Goal: Information Seeking & Learning: Learn about a topic

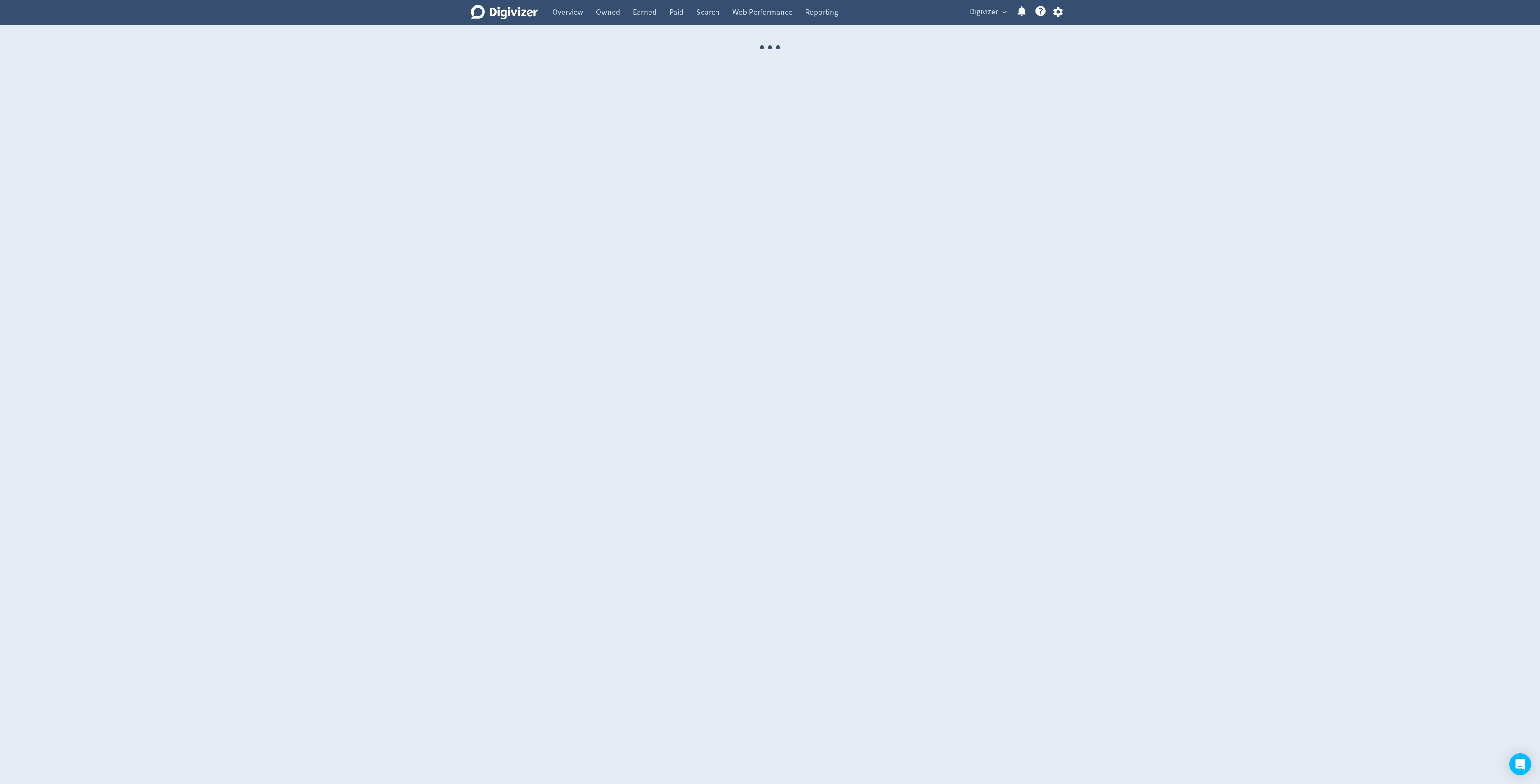
select select "USER"
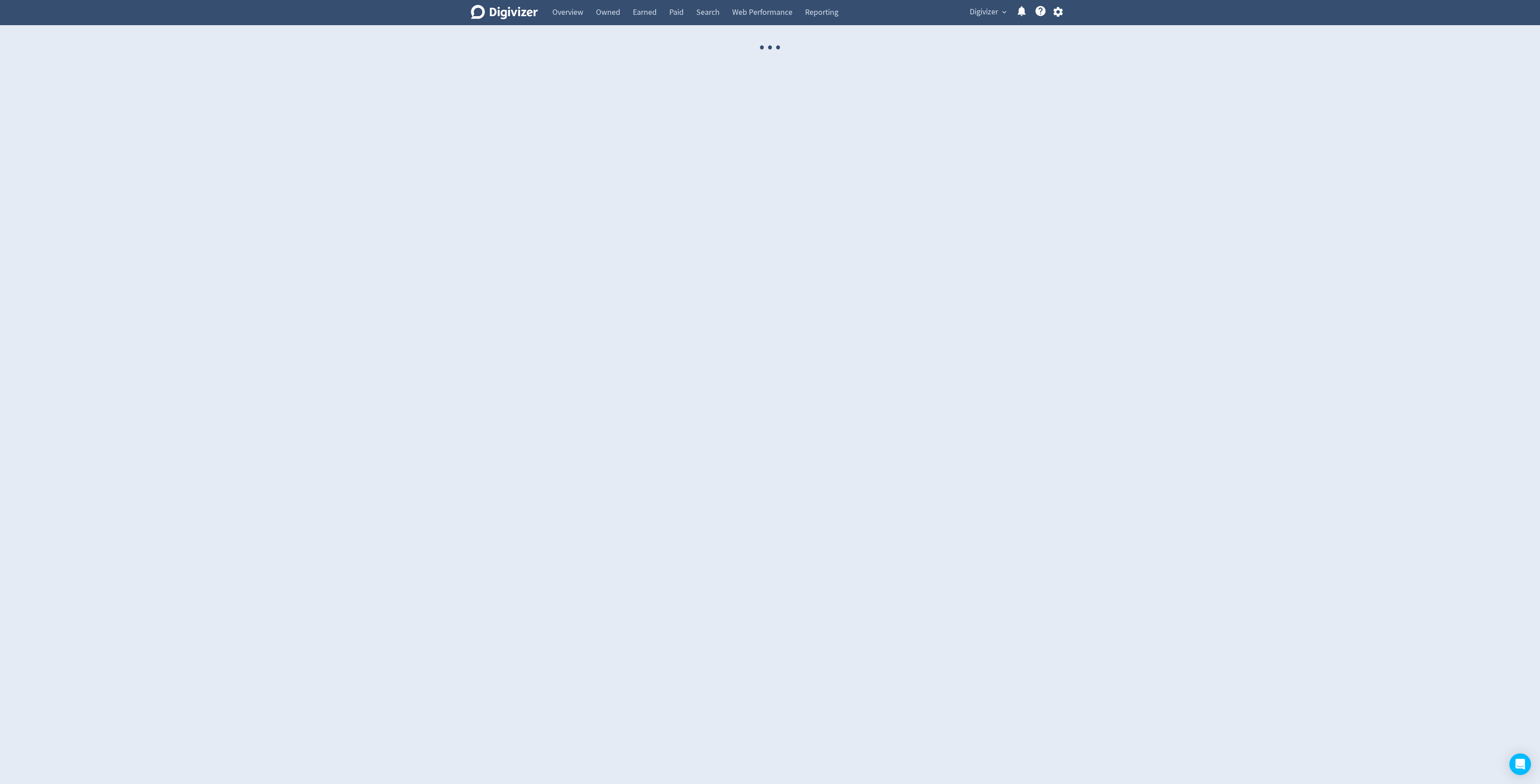
select select "USER"
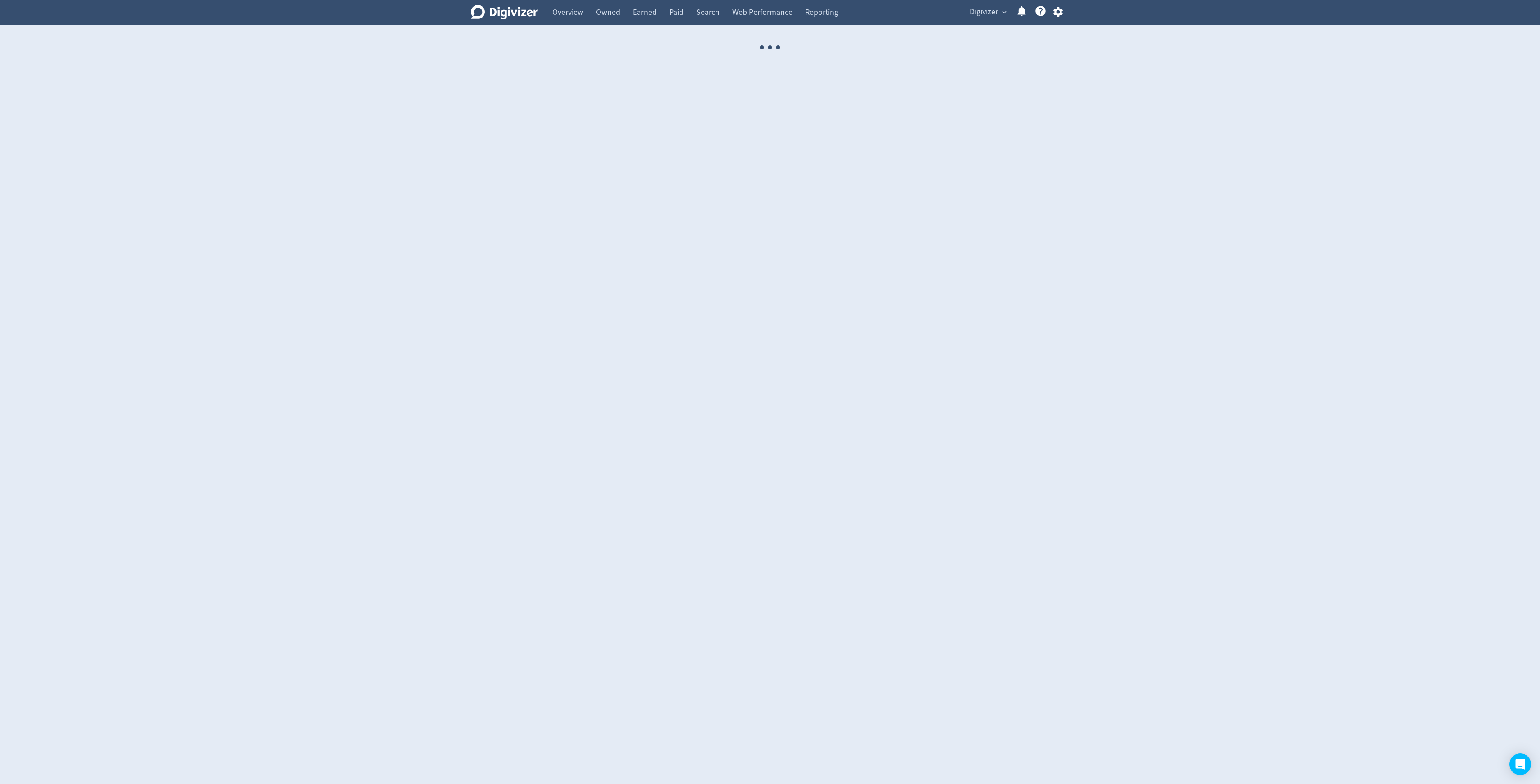
select select "USER"
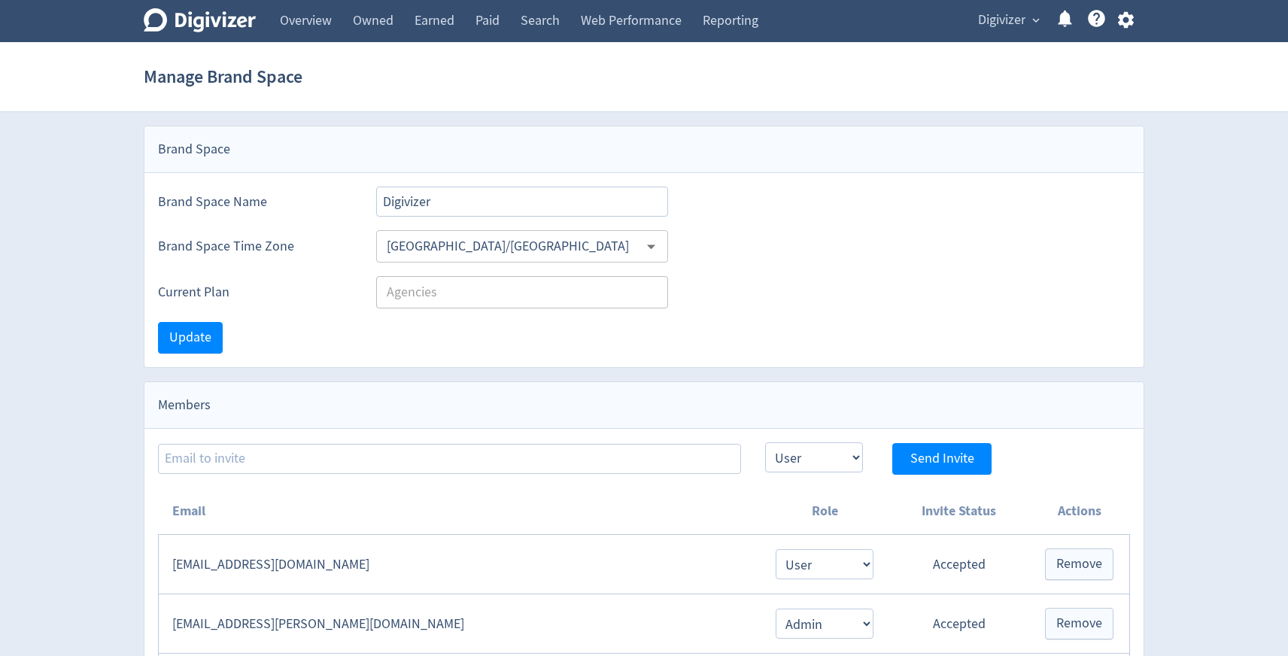
click at [1007, 14] on span "Digivizer" at bounding box center [1001, 20] width 47 height 24
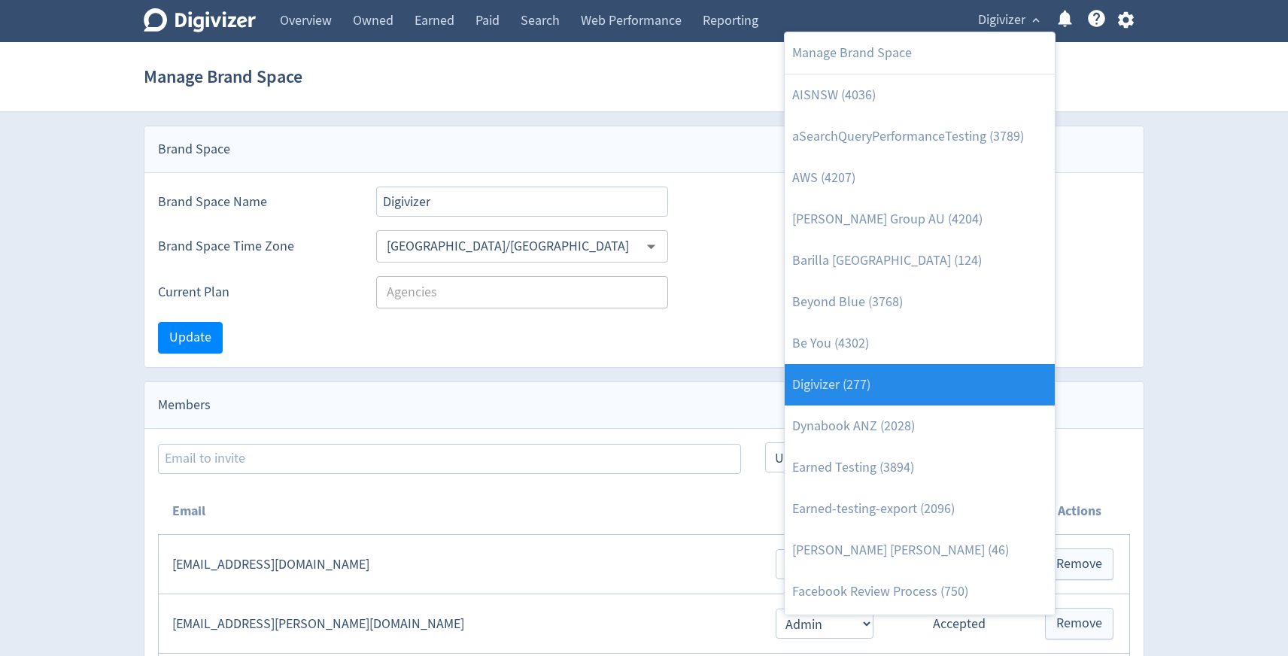
click at [943, 387] on link "Digivizer (277)" at bounding box center [920, 384] width 270 height 41
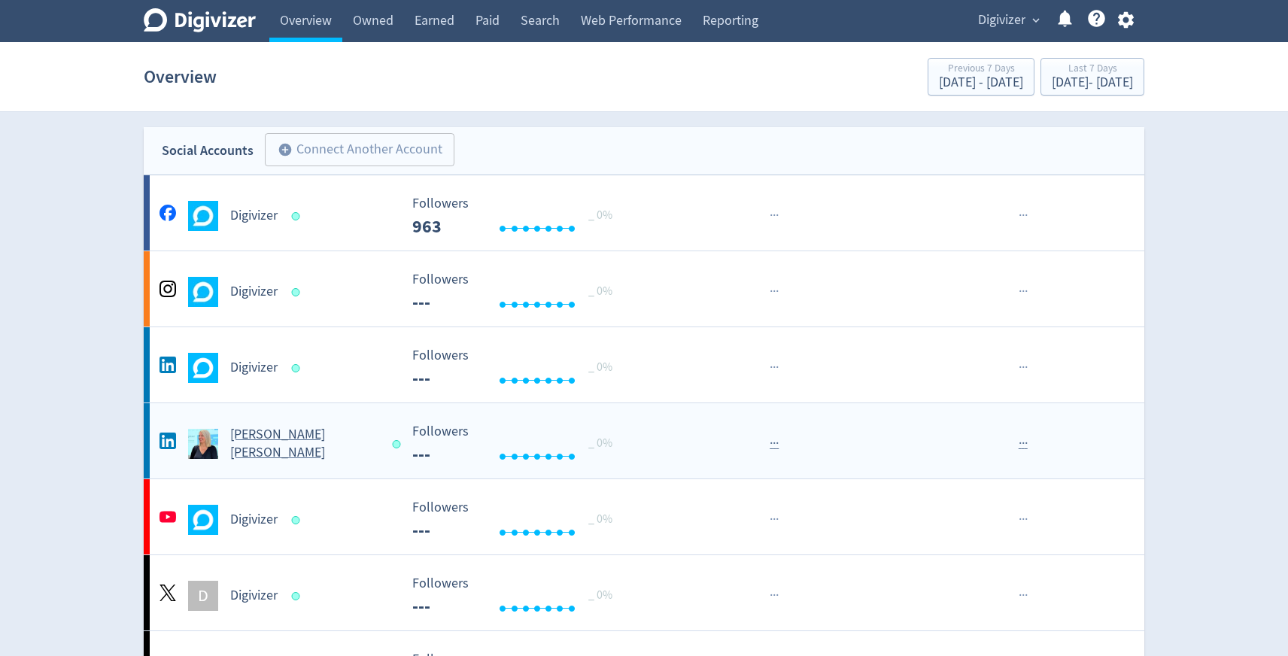
click at [271, 442] on h5 "[PERSON_NAME] [PERSON_NAME]" at bounding box center [304, 444] width 148 height 36
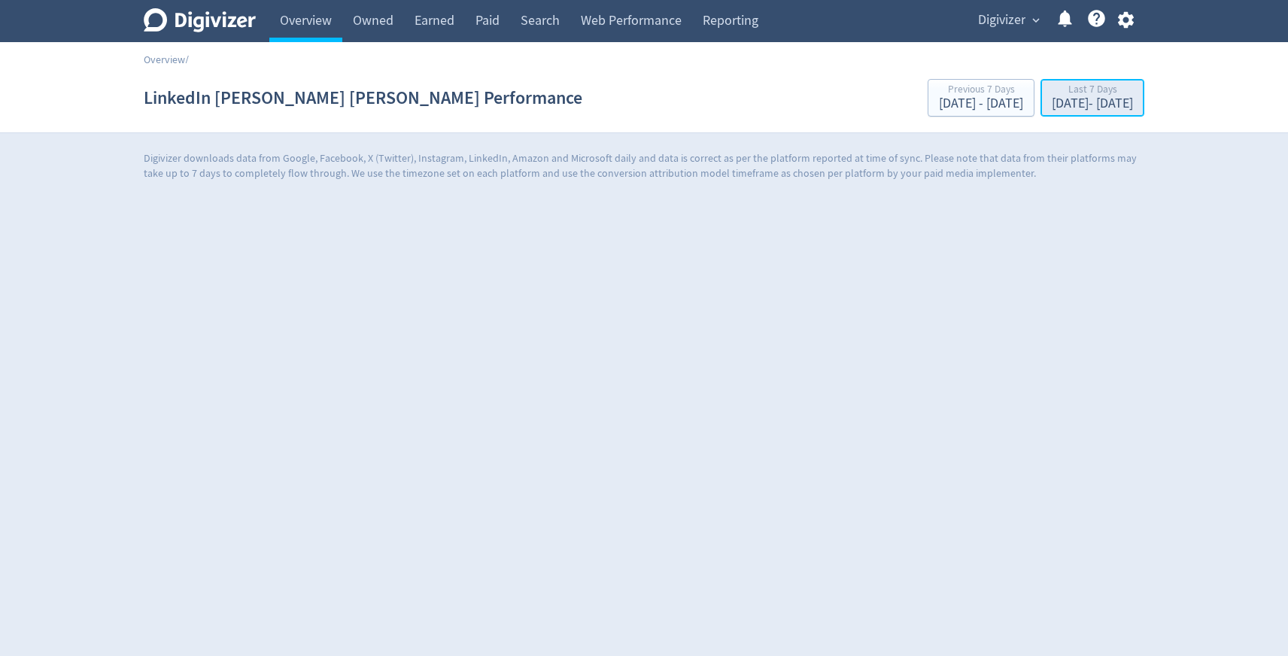
click at [1052, 105] on div "Oct 8, 2025 - Oct 14, 2025" at bounding box center [1092, 104] width 81 height 14
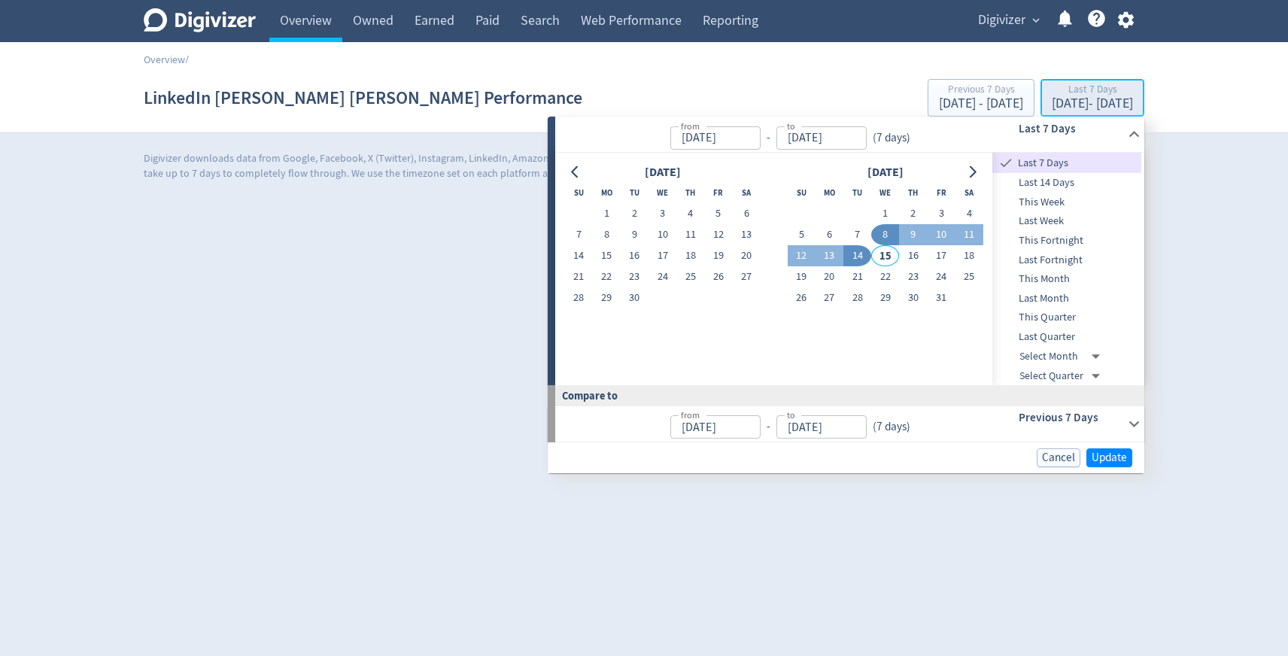
type input "Oct 08, 2025"
type input "[DATE]"
type input "Oct 01, 2025"
type input "Oct 07, 2025"
click at [1050, 296] on span "Last Month" at bounding box center [1066, 298] width 149 height 17
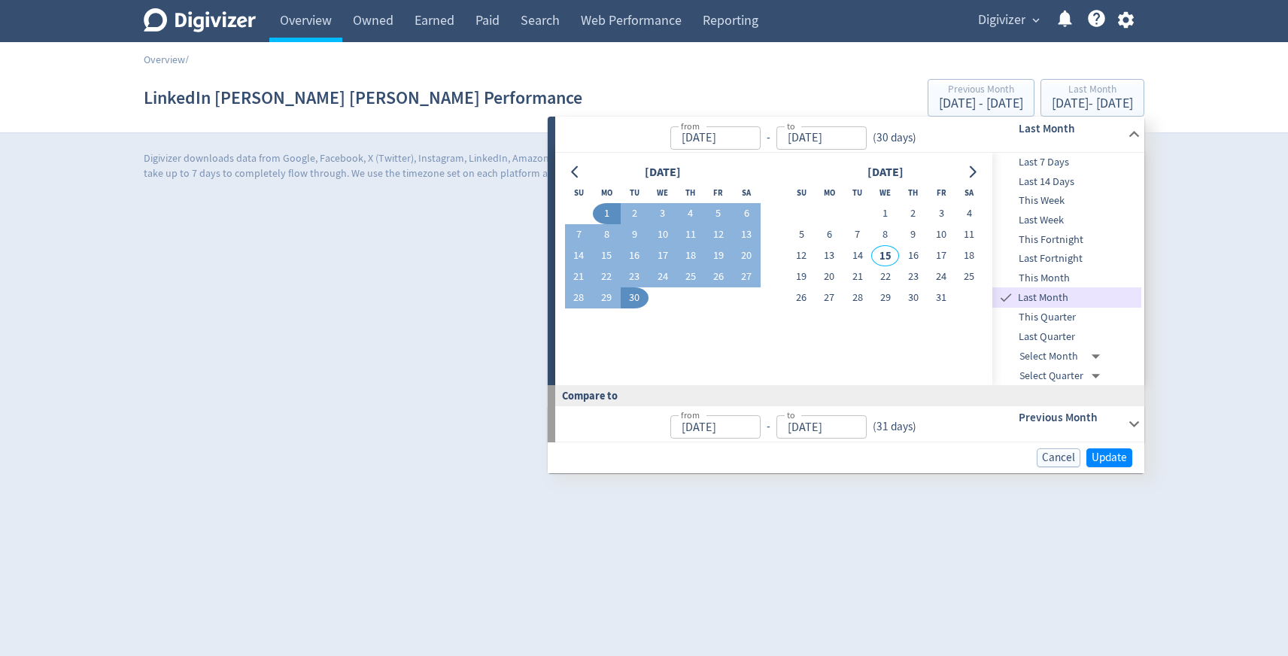
type input "Sep 01, 2025"
type input "Sep 30, 2025"
type input "Aug 01, 2025"
type input "Aug 31, 2025"
click at [1119, 461] on span "Update" at bounding box center [1109, 457] width 35 height 11
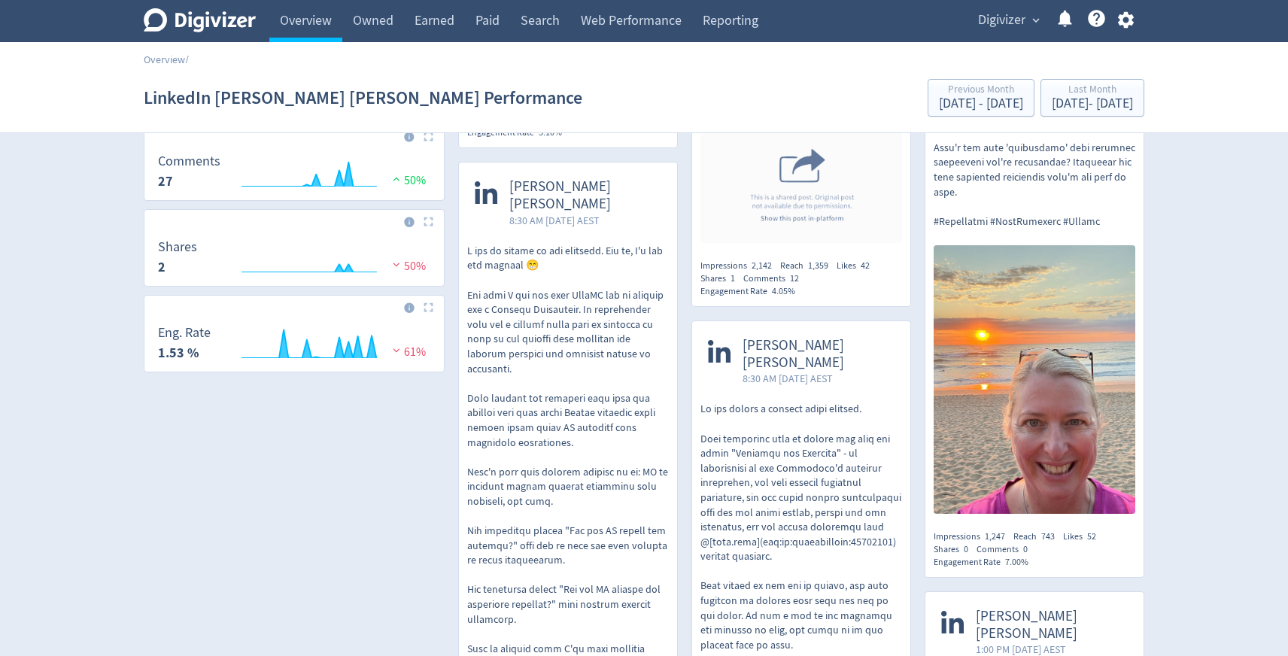
scroll to position [615, 0]
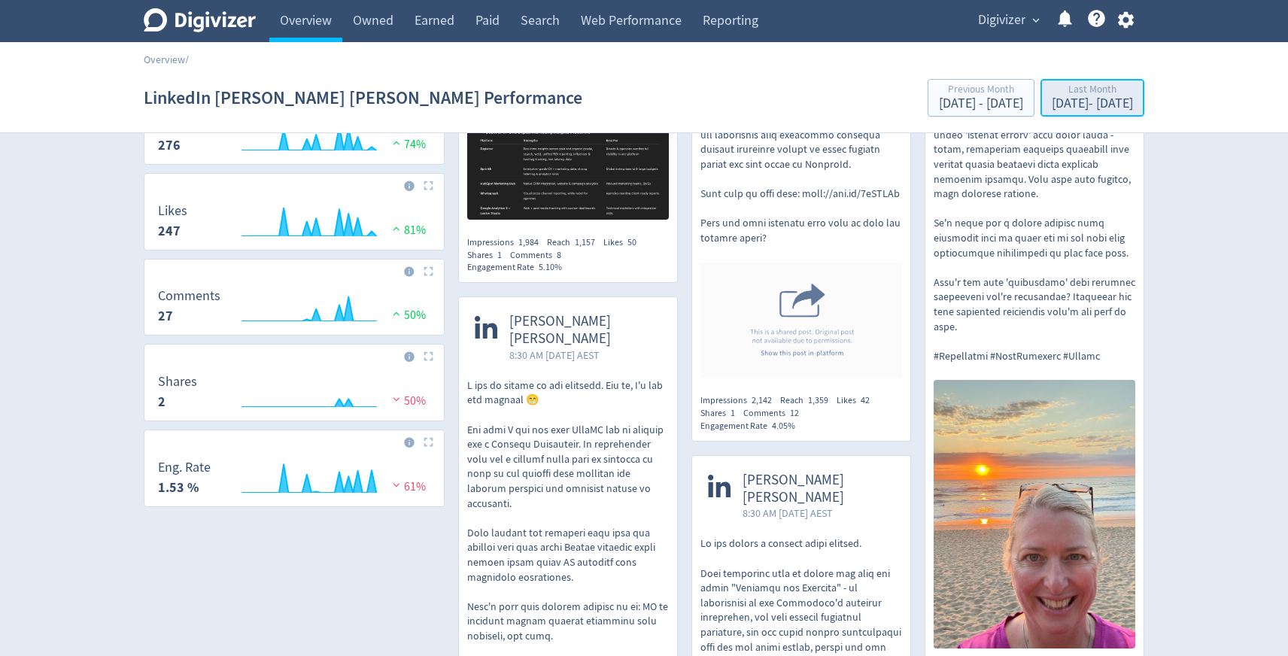
click at [1063, 101] on div "Sep 1, 2025 - Sep 30, 2025" at bounding box center [1092, 104] width 81 height 14
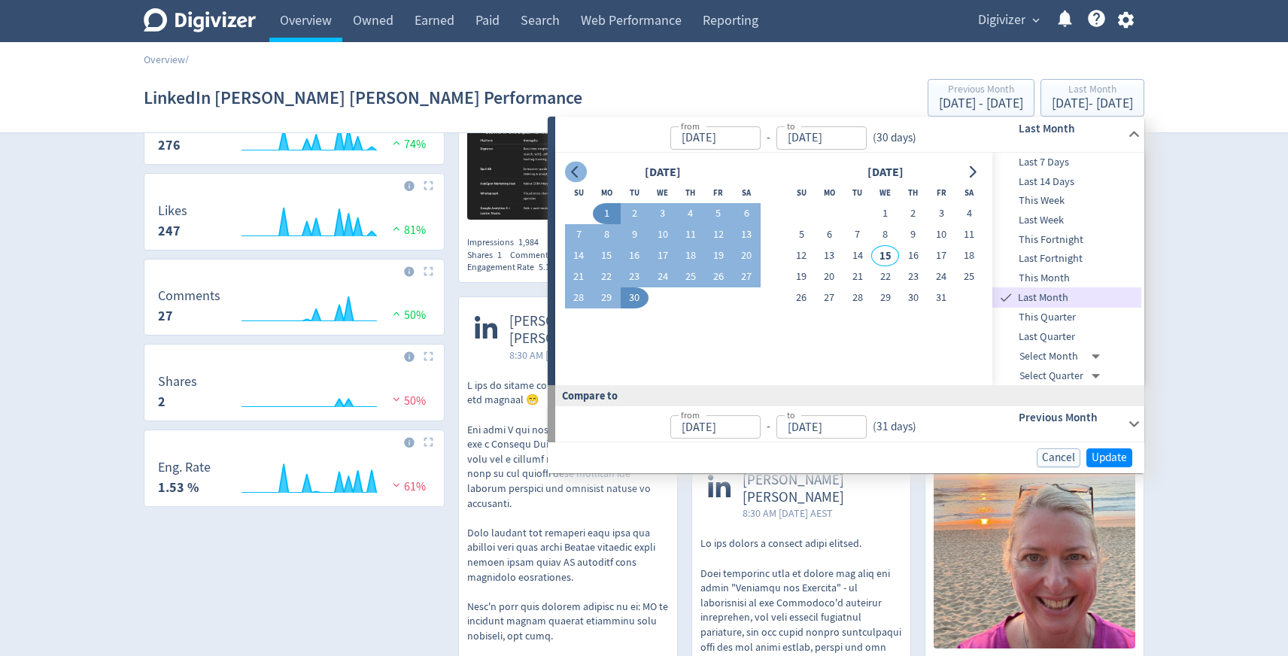
click at [575, 165] on button "Go to previous month" at bounding box center [576, 172] width 22 height 21
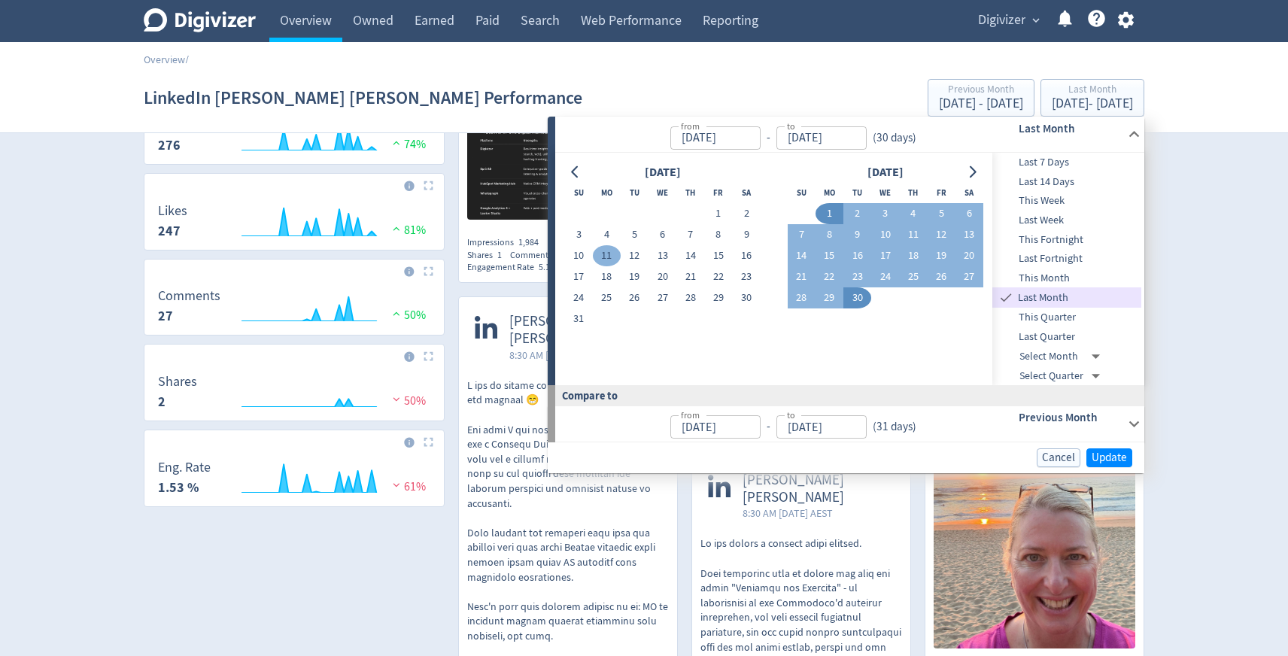
click at [612, 259] on button "11" at bounding box center [607, 255] width 28 height 21
type input "Aug 11, 2025"
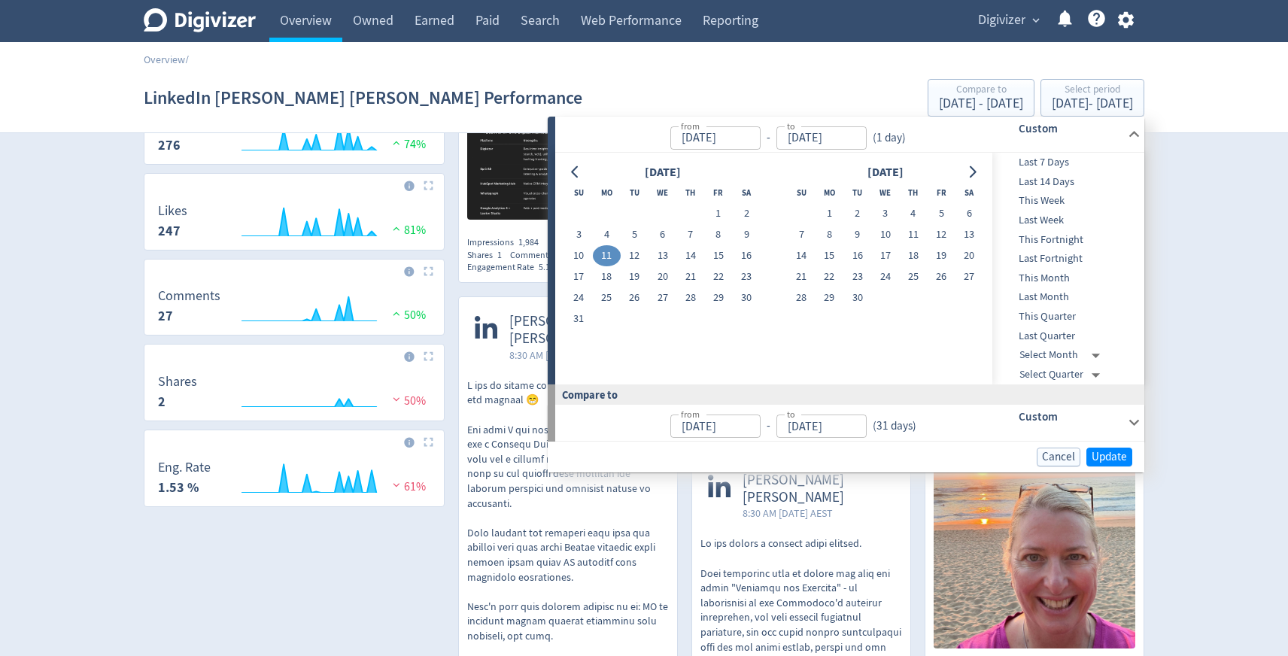
click at [612, 259] on button "11" at bounding box center [607, 255] width 28 height 21
type input "Aug 10, 2025"
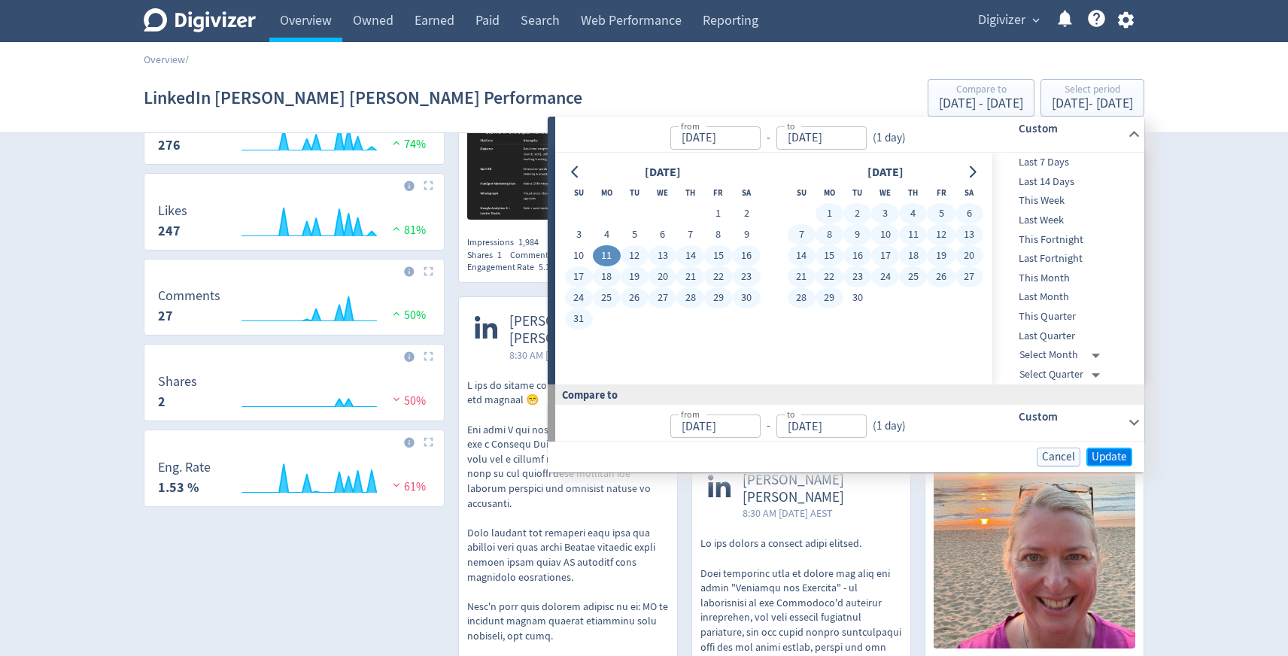
click at [1121, 457] on span "Update" at bounding box center [1109, 456] width 35 height 11
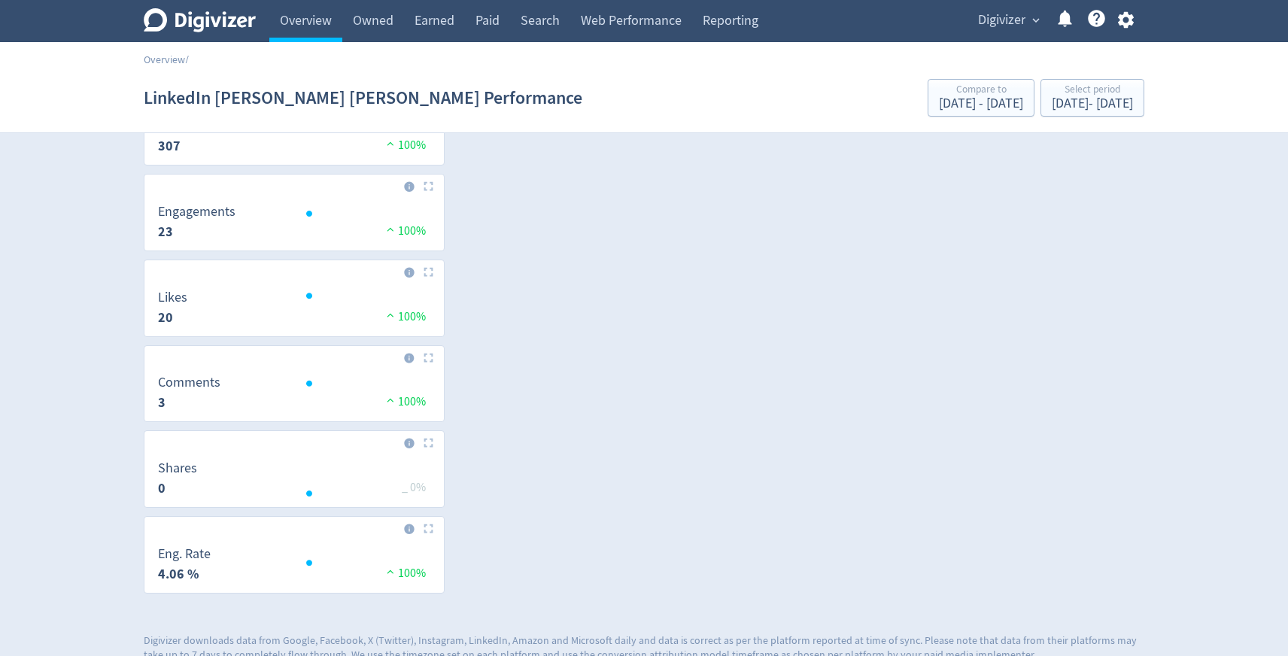
scroll to position [549, 0]
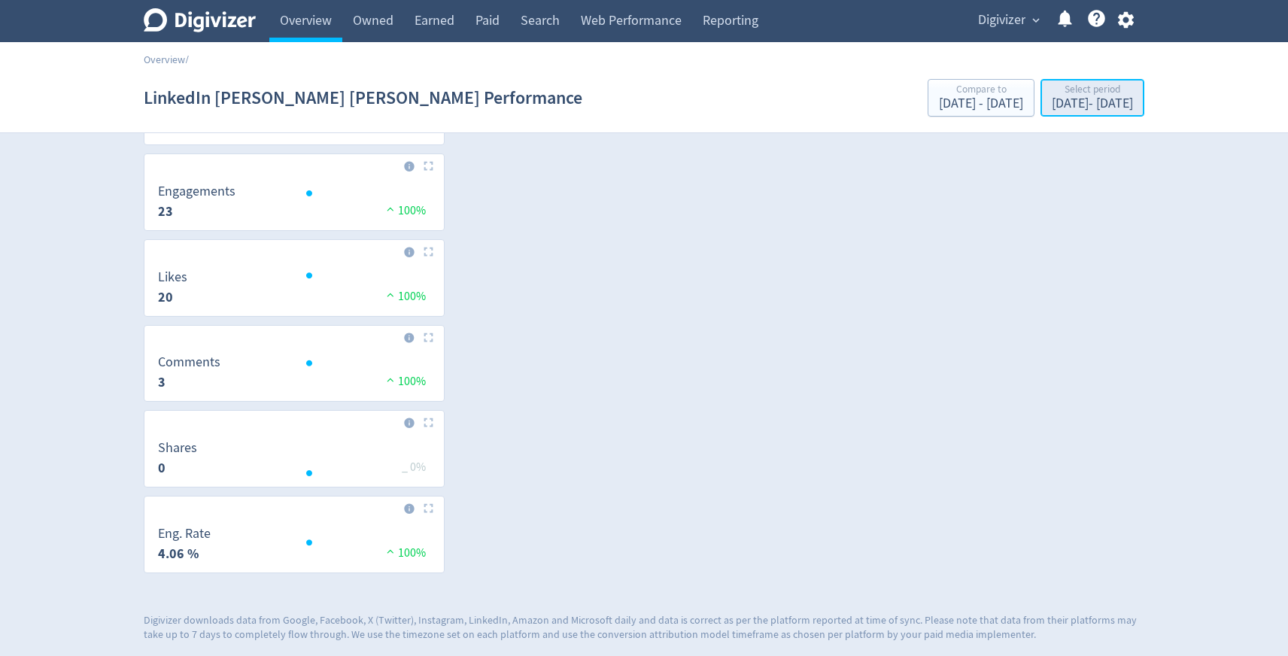
click at [1052, 105] on div "Aug 11, 2025 - Aug 11, 2025" at bounding box center [1092, 104] width 81 height 14
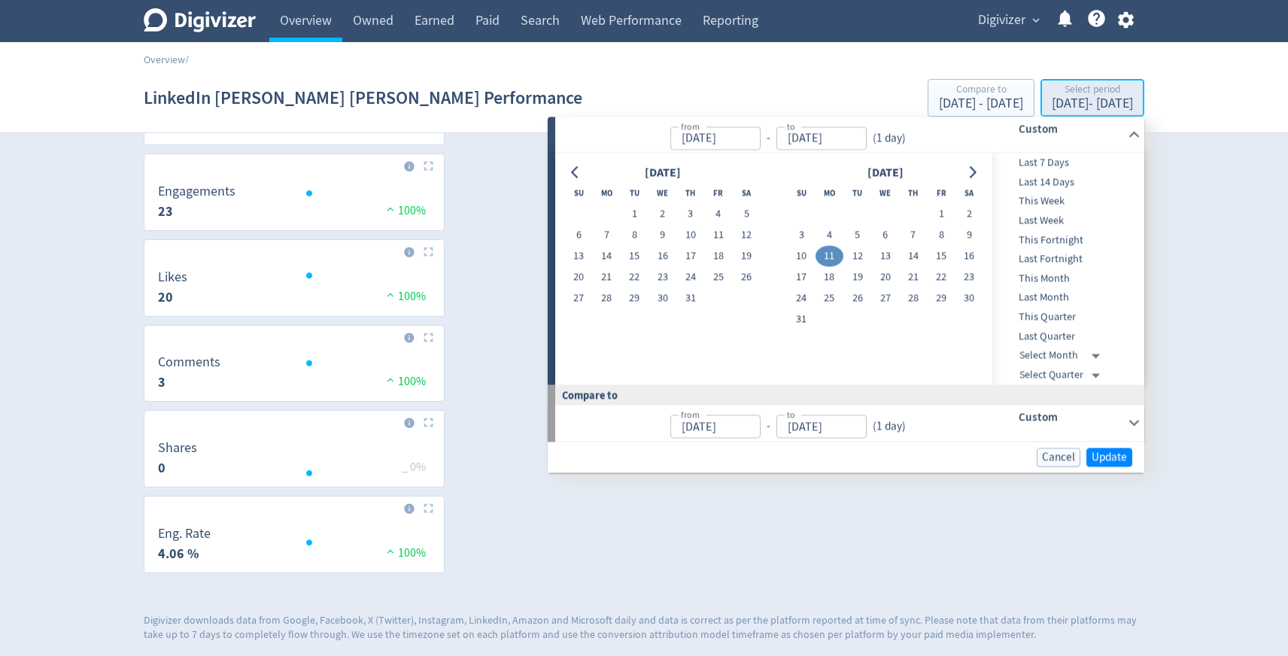
type input "Aug 11, 2025"
type input "Aug 10, 2025"
click at [1030, 305] on div "Last Month" at bounding box center [1066, 298] width 149 height 20
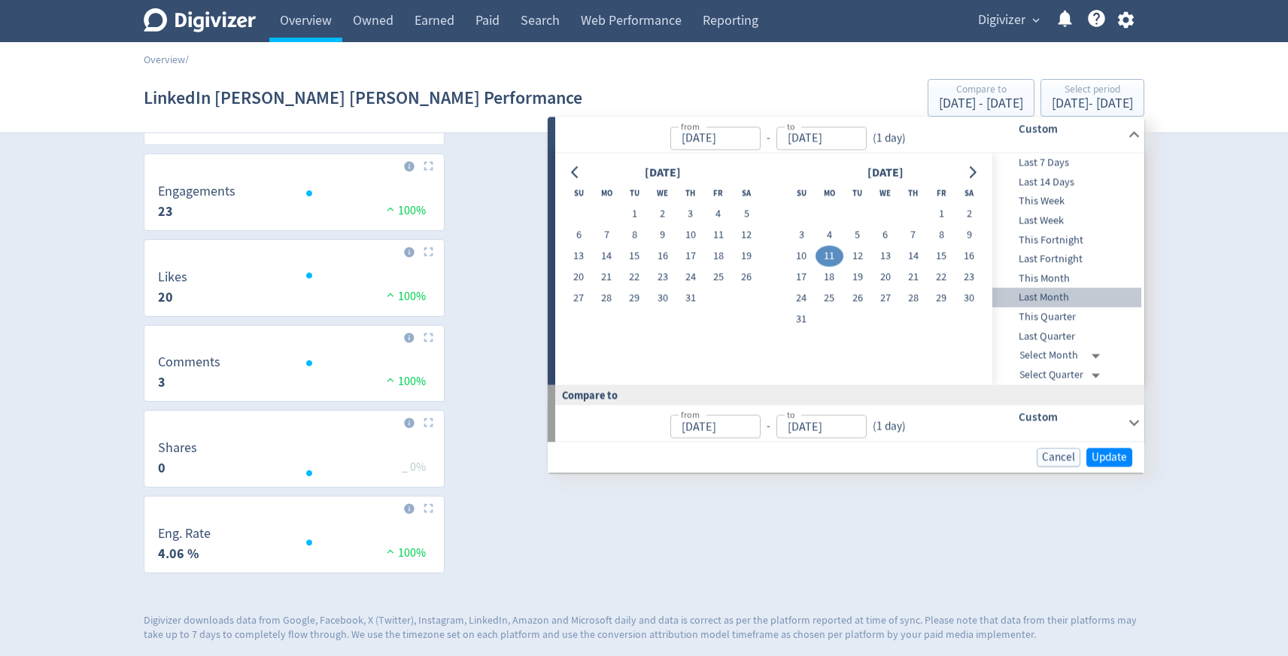
type input "Sep 01, 2025"
type input "Sep 30, 2025"
type input "Aug 01, 2025"
type input "Aug 31, 2025"
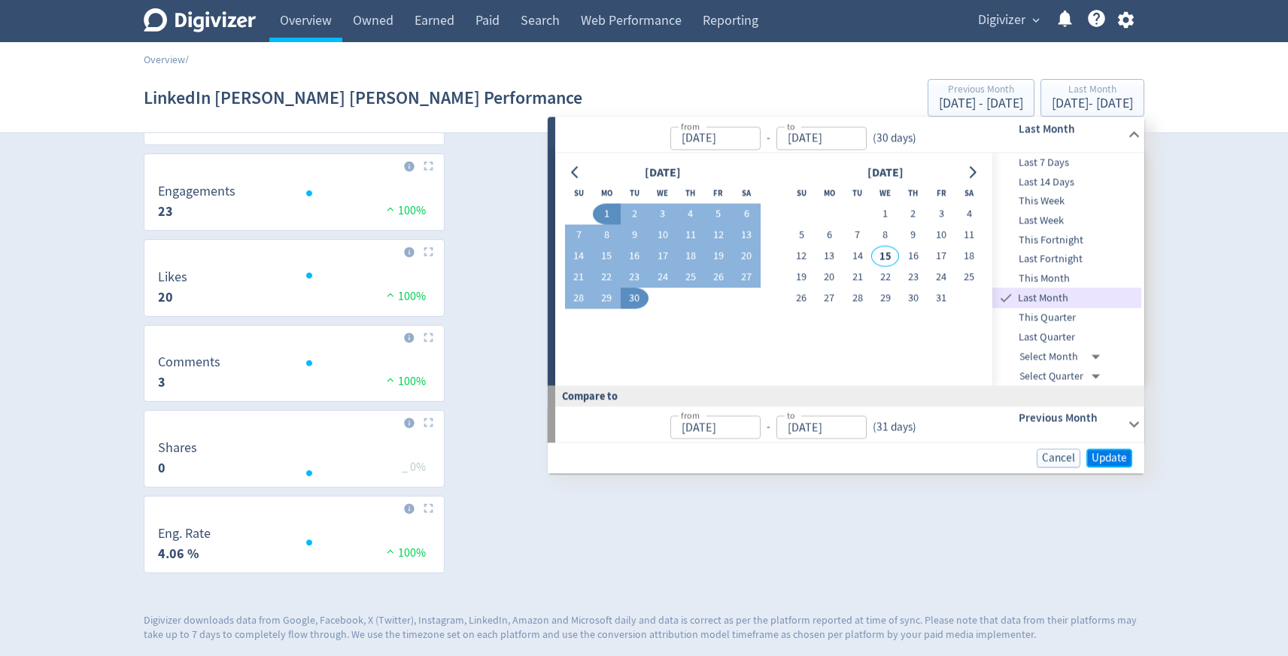
click at [1105, 453] on span "Update" at bounding box center [1109, 457] width 35 height 11
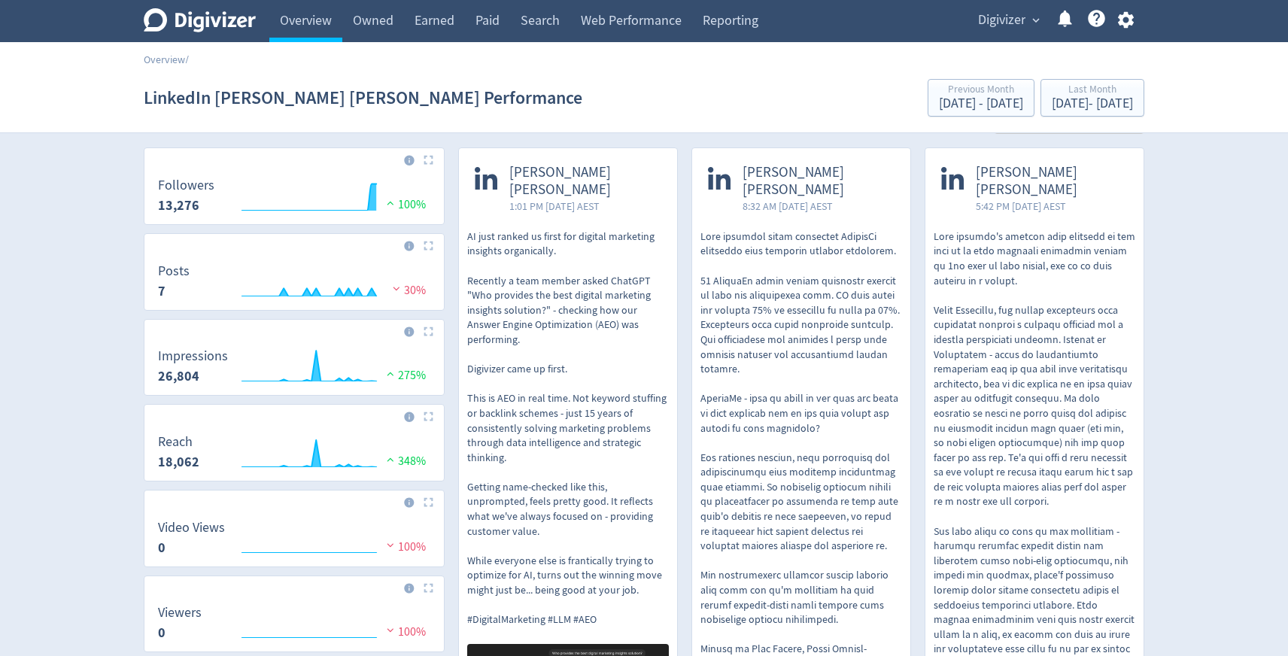
scroll to position [0, 0]
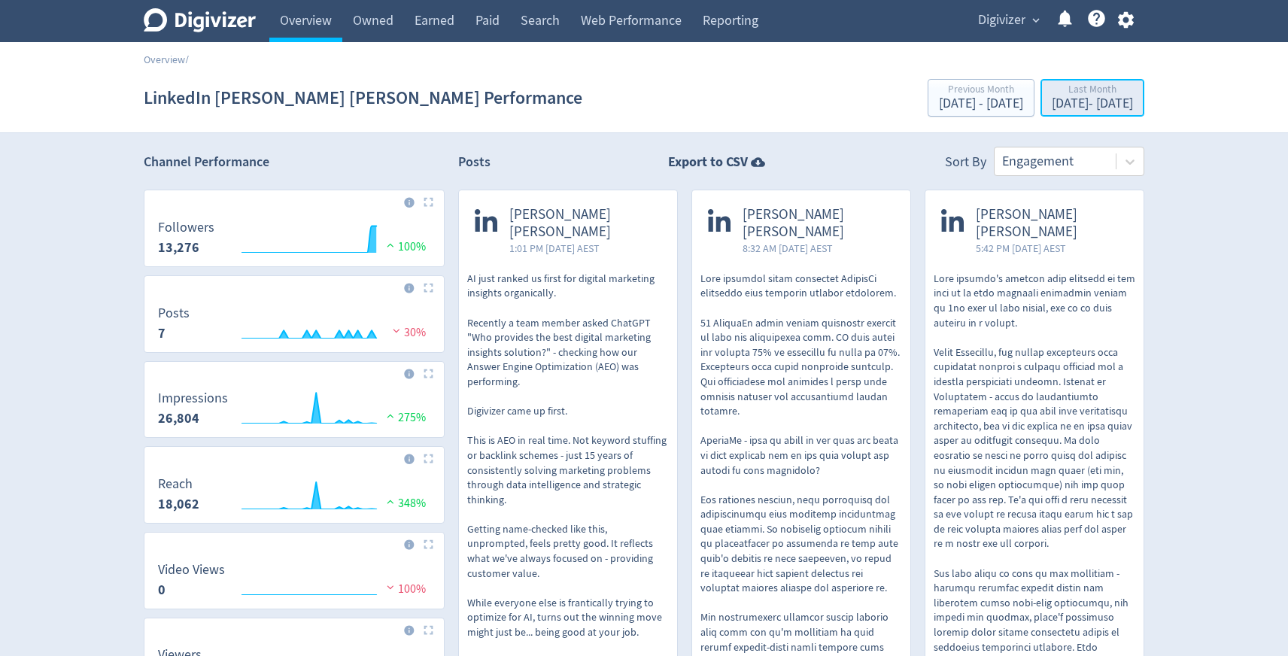
click at [1052, 105] on div "Sep 1, 2025 - Sep 30, 2025" at bounding box center [1092, 104] width 81 height 14
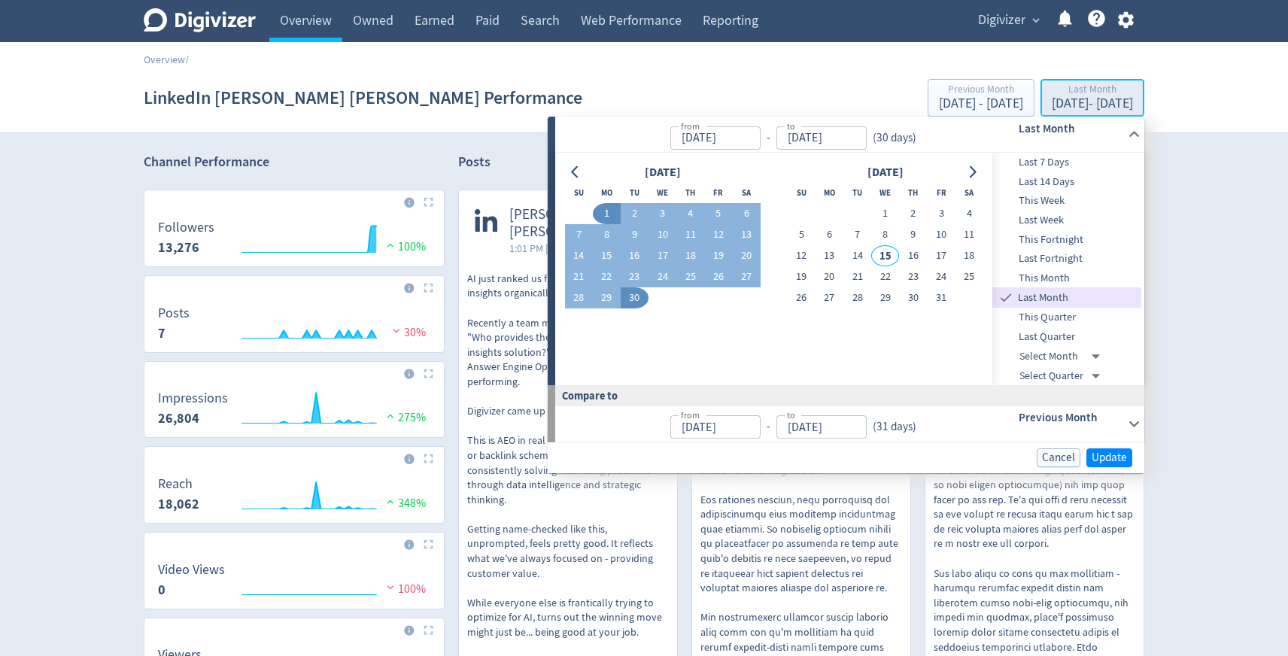
type input "Sep 01, 2025"
type input "Sep 30, 2025"
type input "Aug 01, 2025"
type input "Aug 31, 2025"
click at [670, 278] on button "24" at bounding box center [663, 276] width 28 height 21
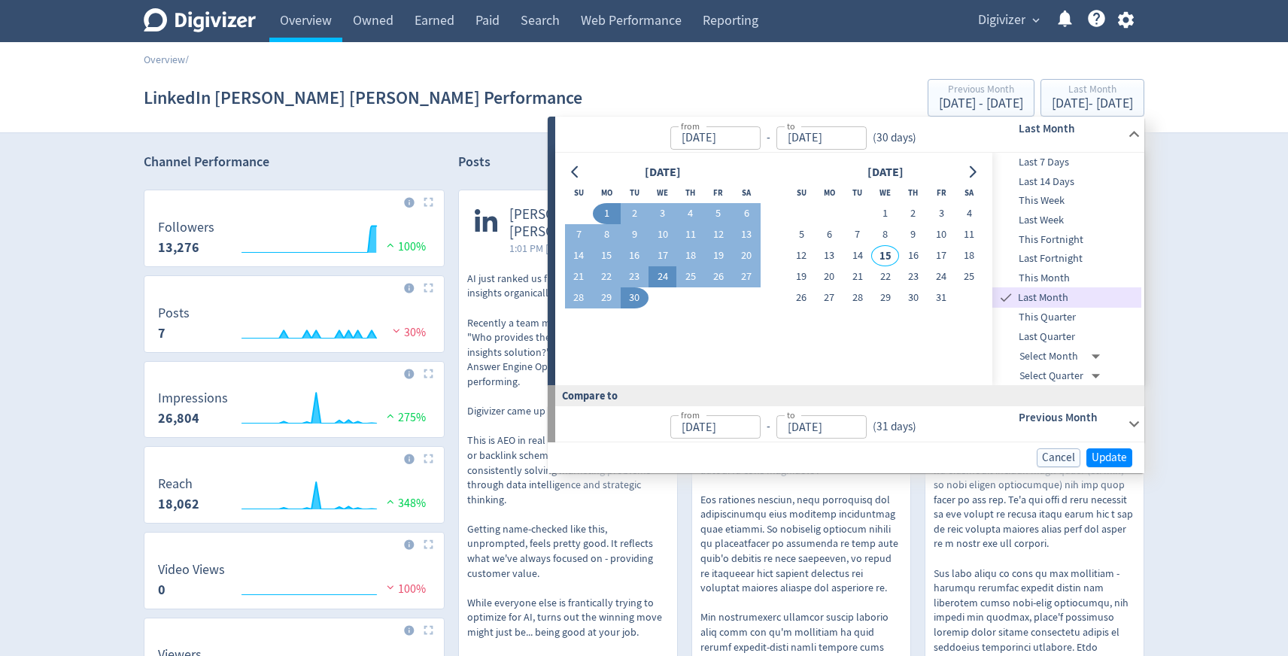
type input "Sep 24, 2025"
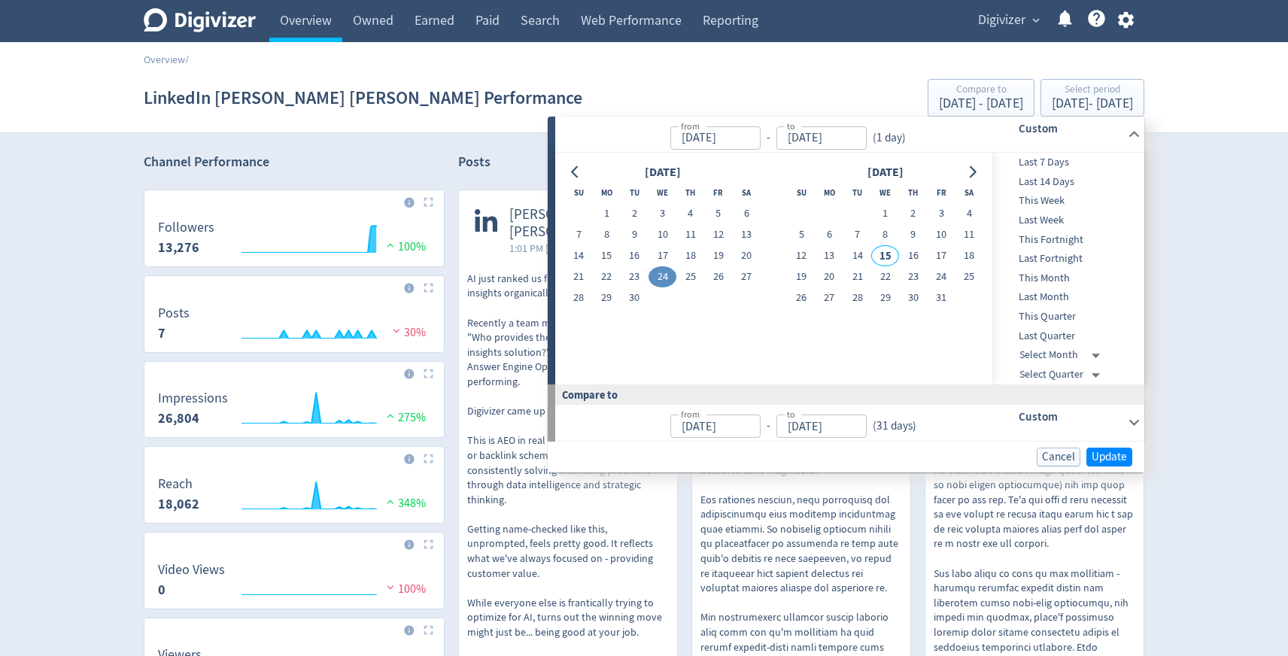
click at [670, 278] on button "24" at bounding box center [663, 276] width 28 height 21
type input "Sep 23, 2025"
click at [1113, 451] on span "Update" at bounding box center [1109, 456] width 35 height 11
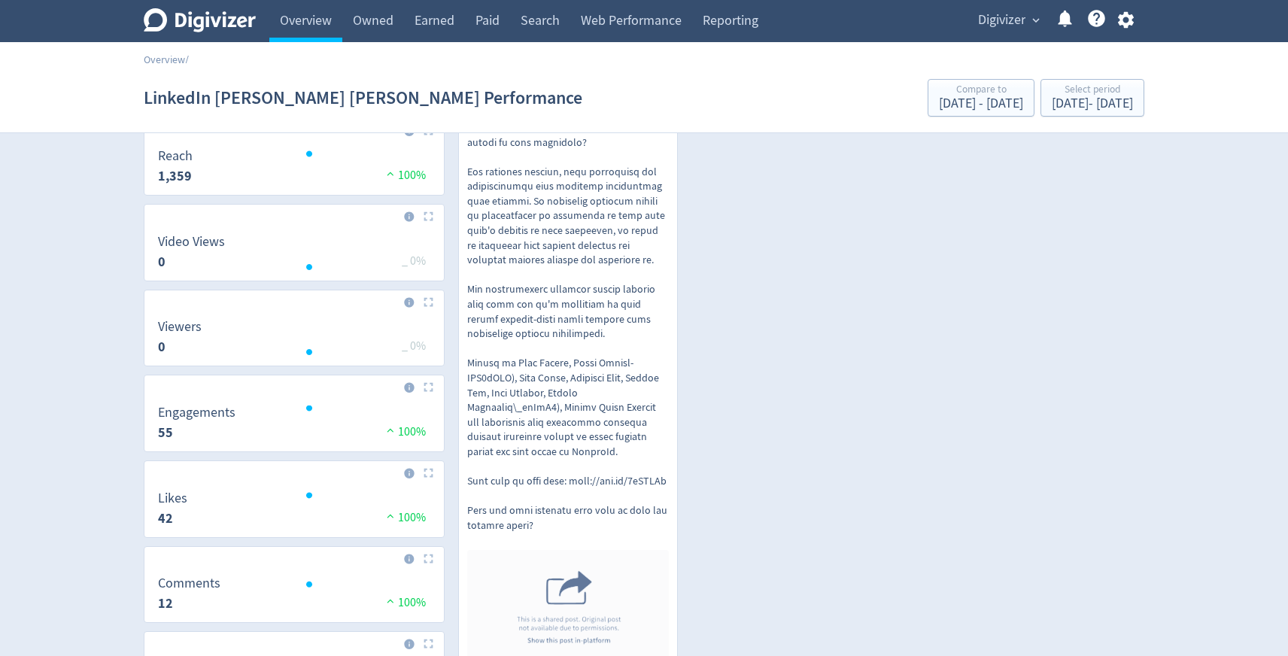
scroll to position [296, 0]
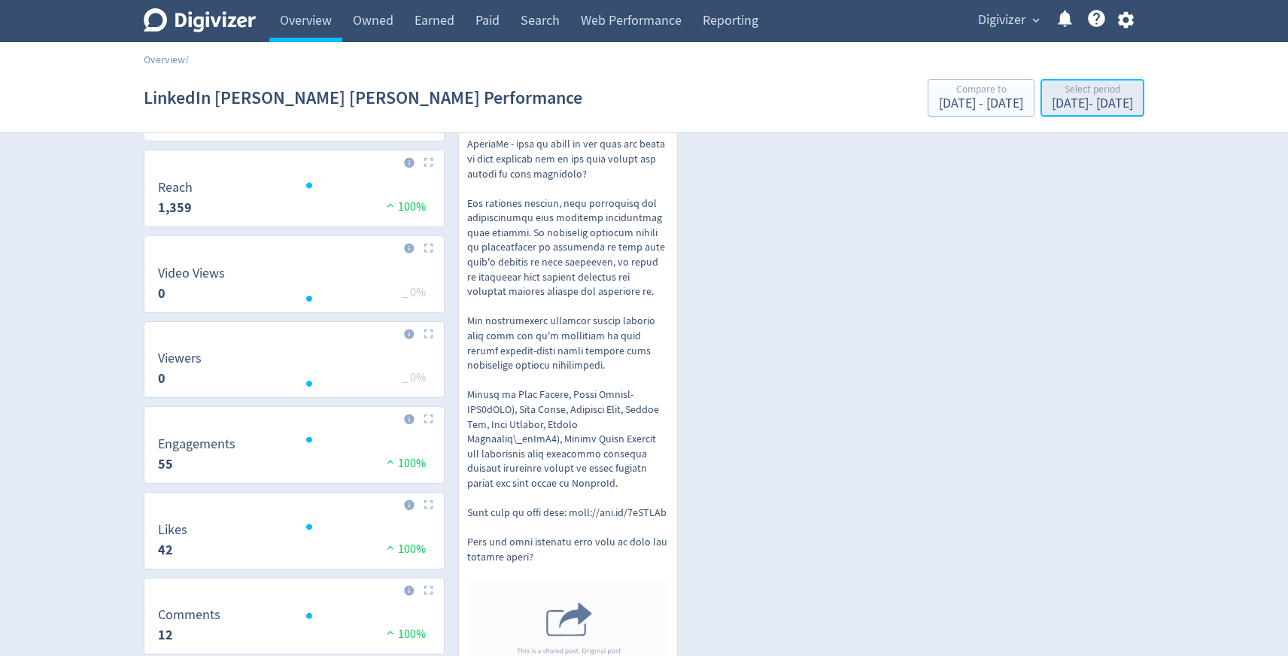
click at [1052, 106] on div "Sep 24, 2025 - Sep 24, 2025" at bounding box center [1092, 104] width 81 height 14
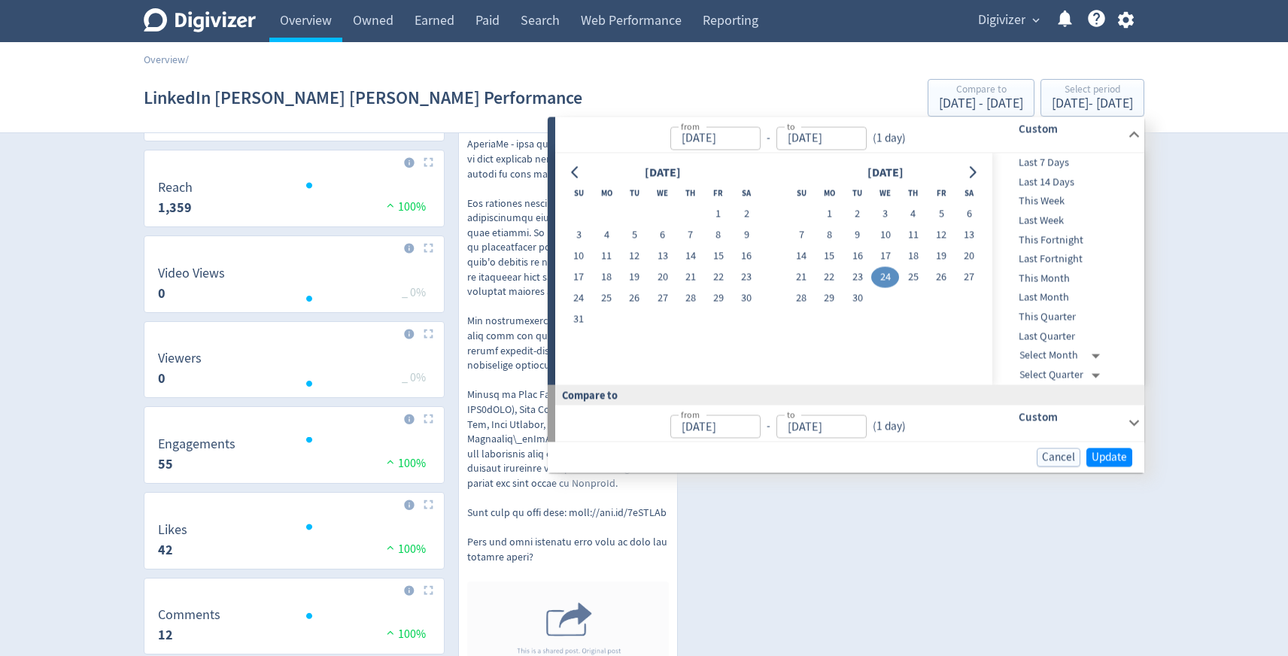
click at [1047, 301] on span "Last Month" at bounding box center [1066, 298] width 149 height 17
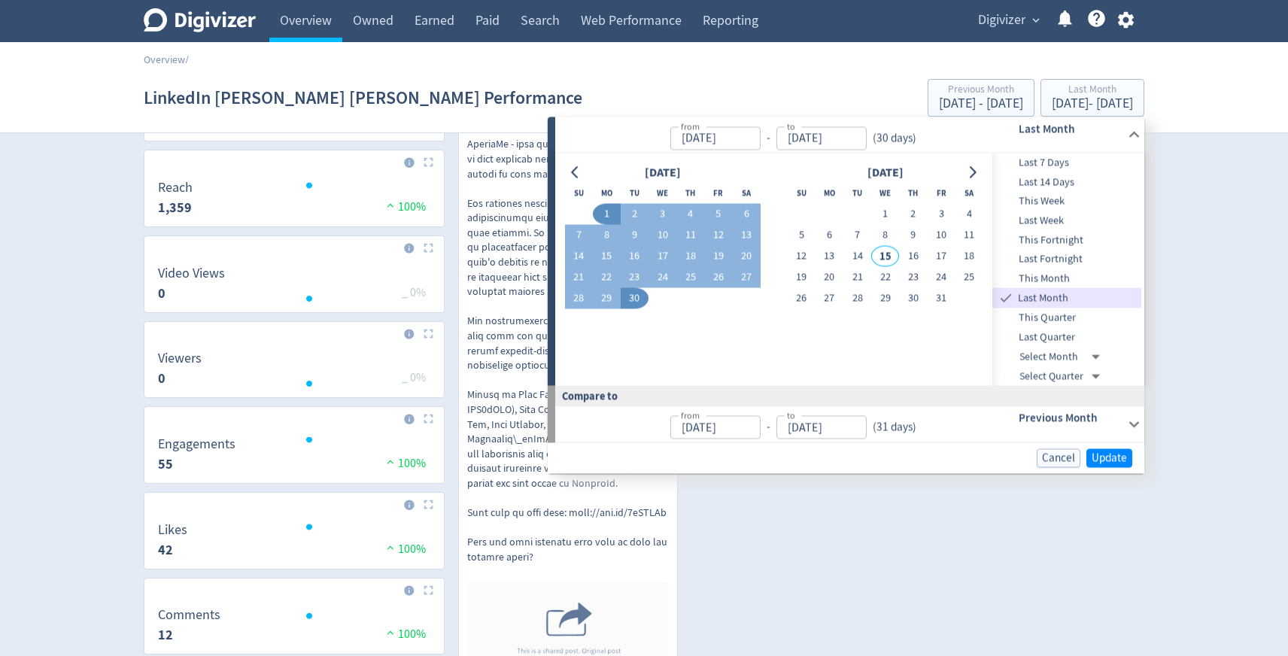
type input "Sep 01, 2025"
type input "Sep 30, 2025"
type input "Aug 01, 2025"
type input "Aug 31, 2025"
click at [1112, 458] on span "Update" at bounding box center [1109, 457] width 35 height 11
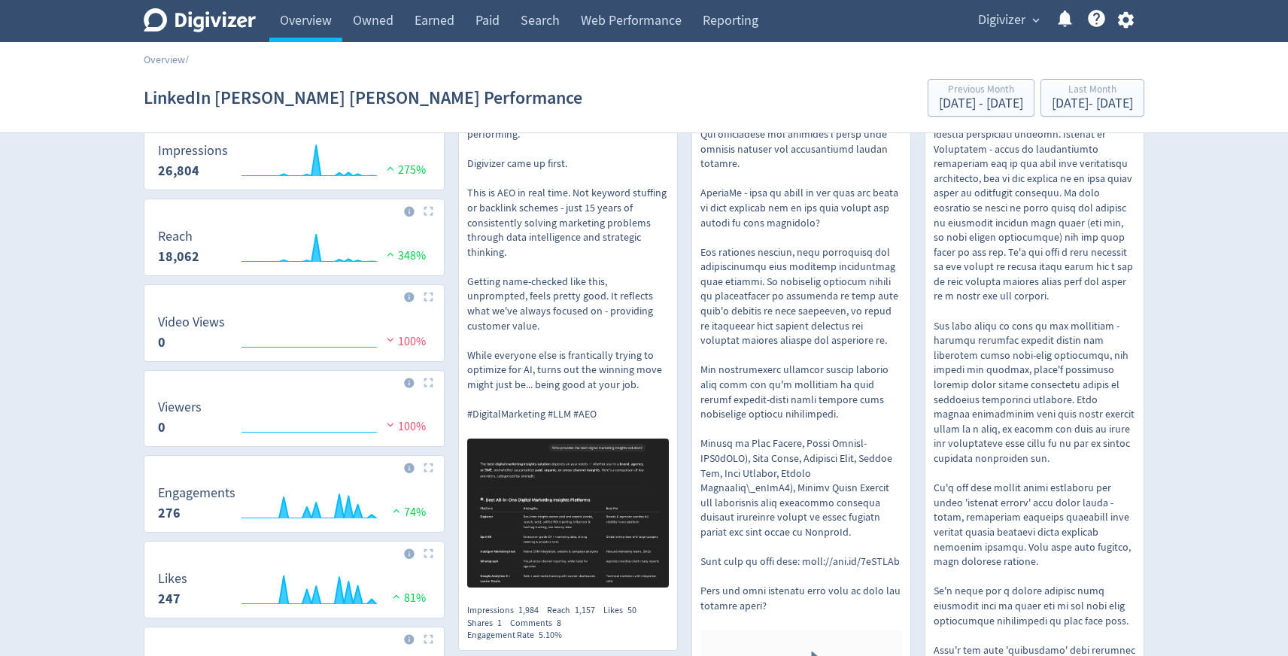
scroll to position [150, 0]
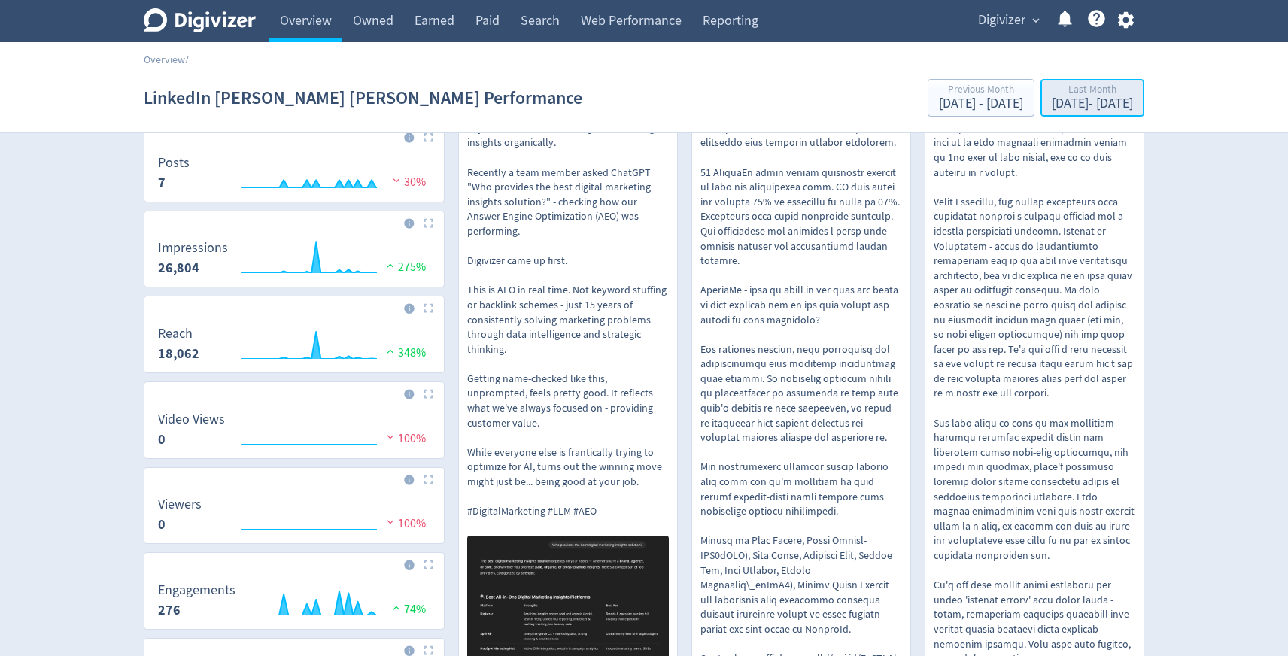
click at [1080, 96] on div "Last Month" at bounding box center [1092, 90] width 81 height 13
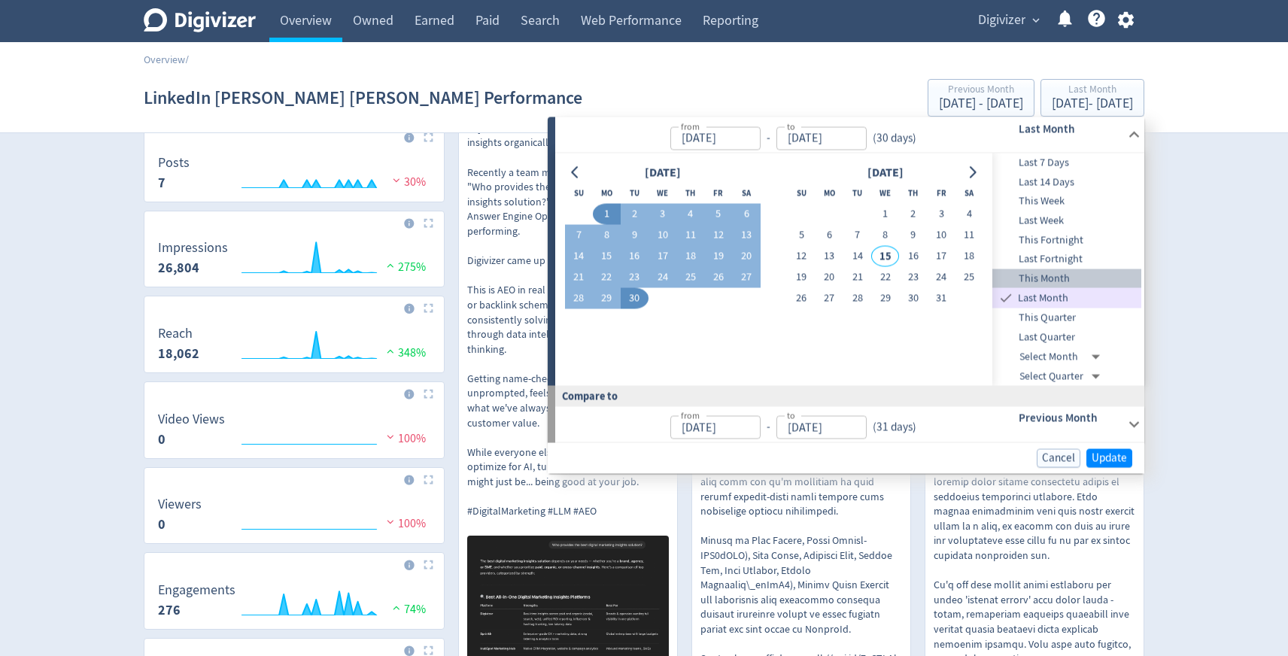
click at [1059, 272] on span "This Month" at bounding box center [1066, 278] width 149 height 17
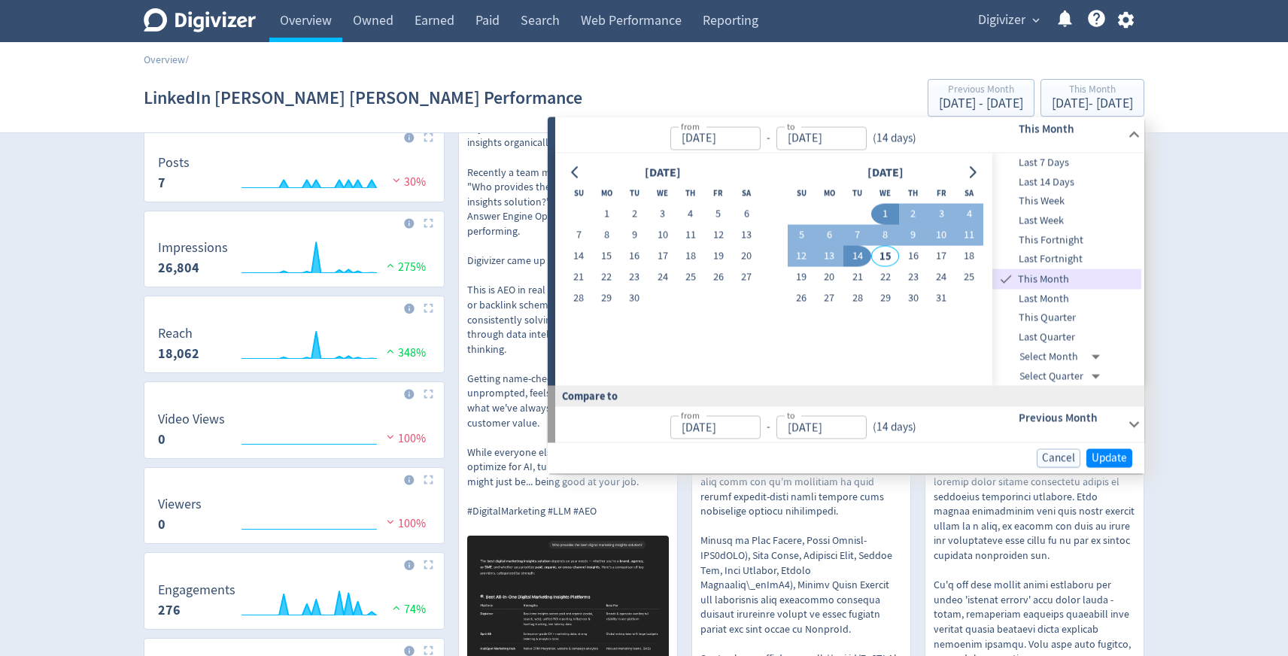
type input "Oct 01, 2025"
type input "[DATE]"
type input "Sep 01, 2025"
type input "Sep 14, 2025"
click at [1107, 457] on span "Update" at bounding box center [1109, 457] width 35 height 11
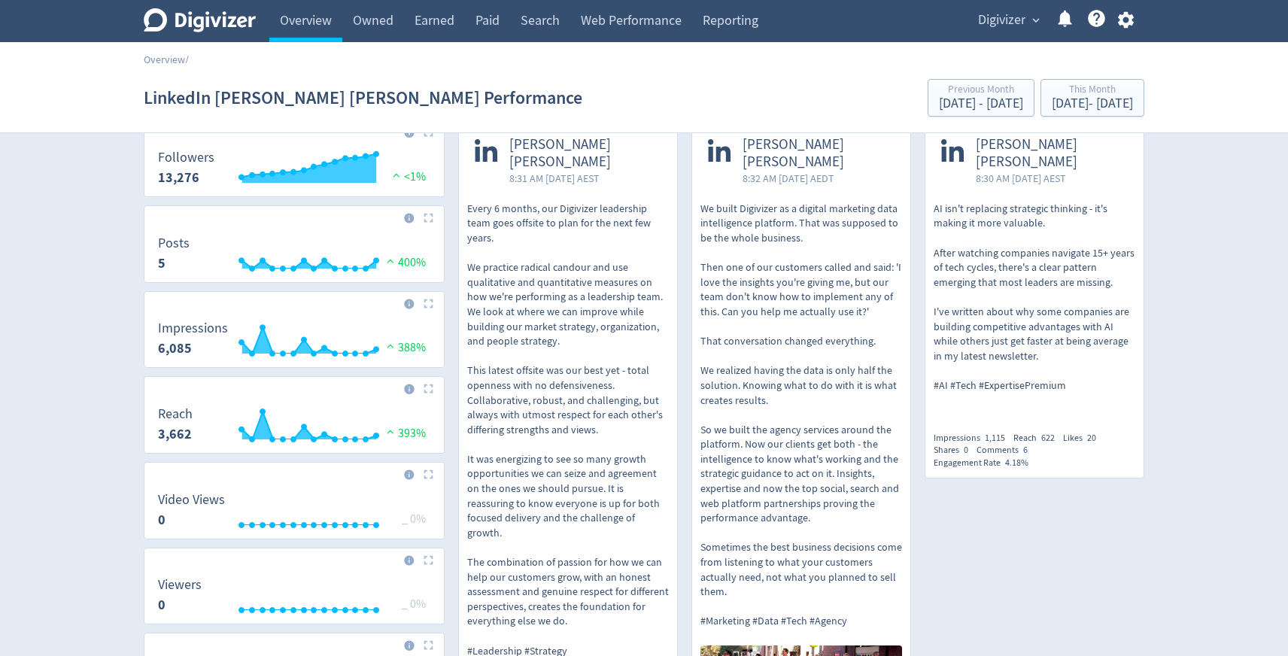
scroll to position [0, 0]
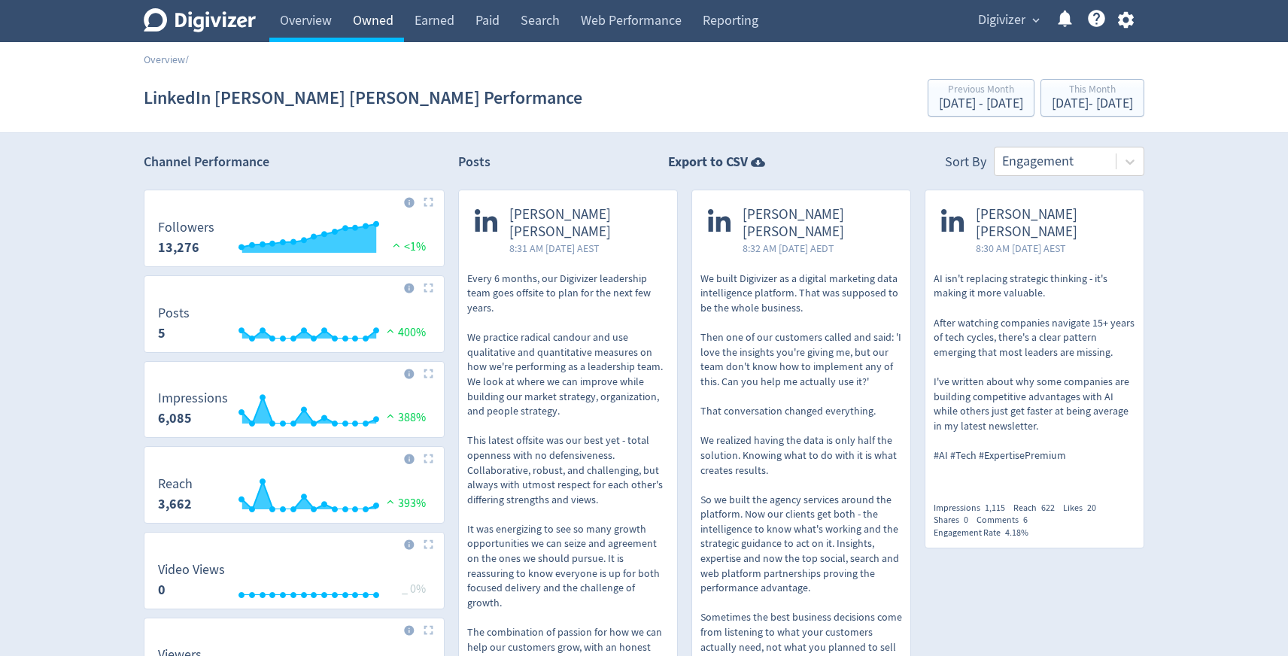
click at [386, 33] on link "Owned" at bounding box center [373, 21] width 62 height 42
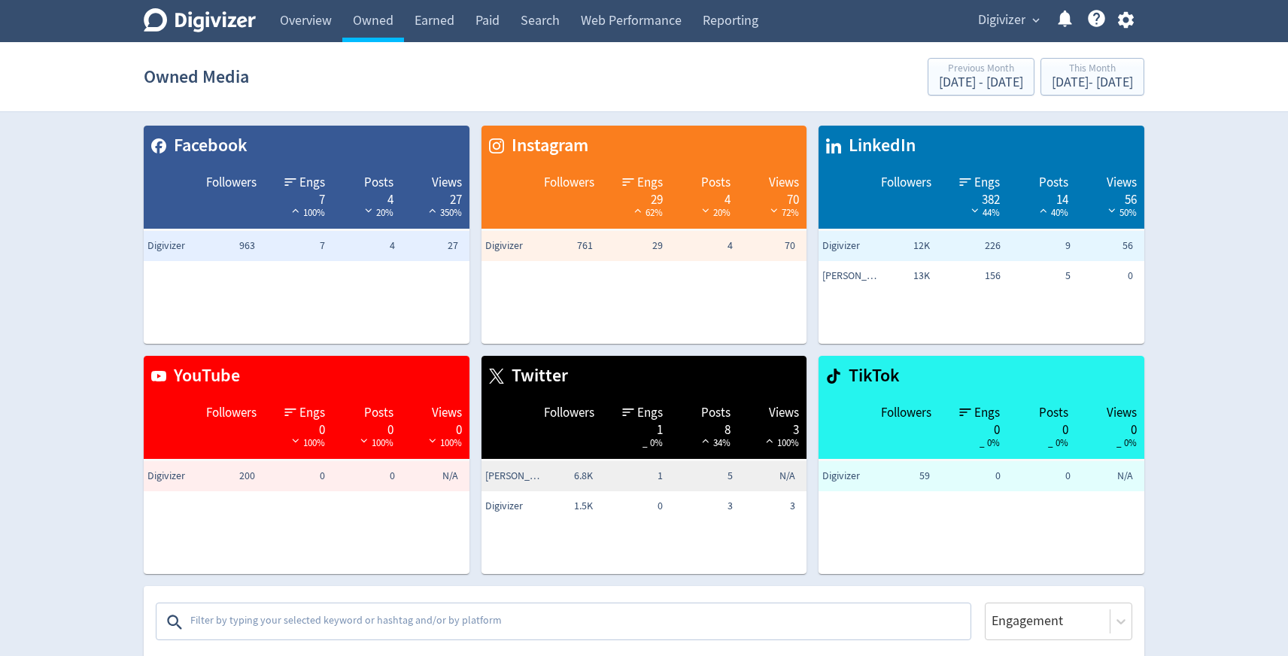
click at [876, 193] on td "Followers" at bounding box center [879, 197] width 120 height 63
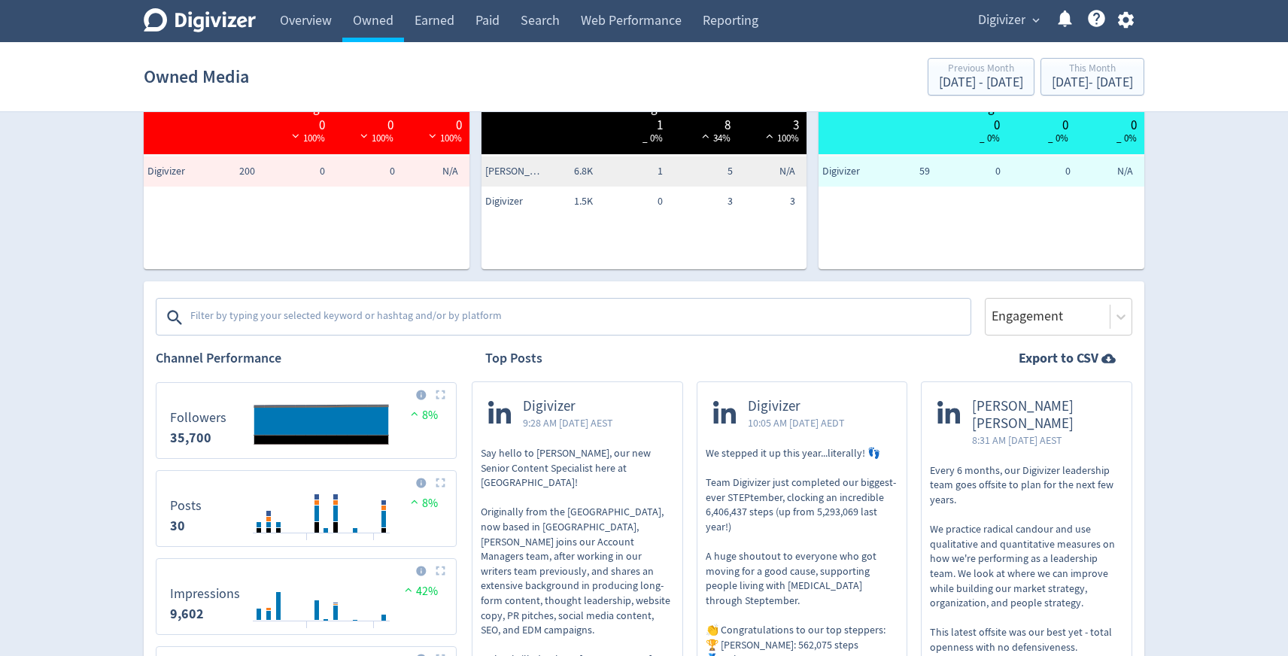
click at [754, 314] on textarea at bounding box center [579, 317] width 780 height 30
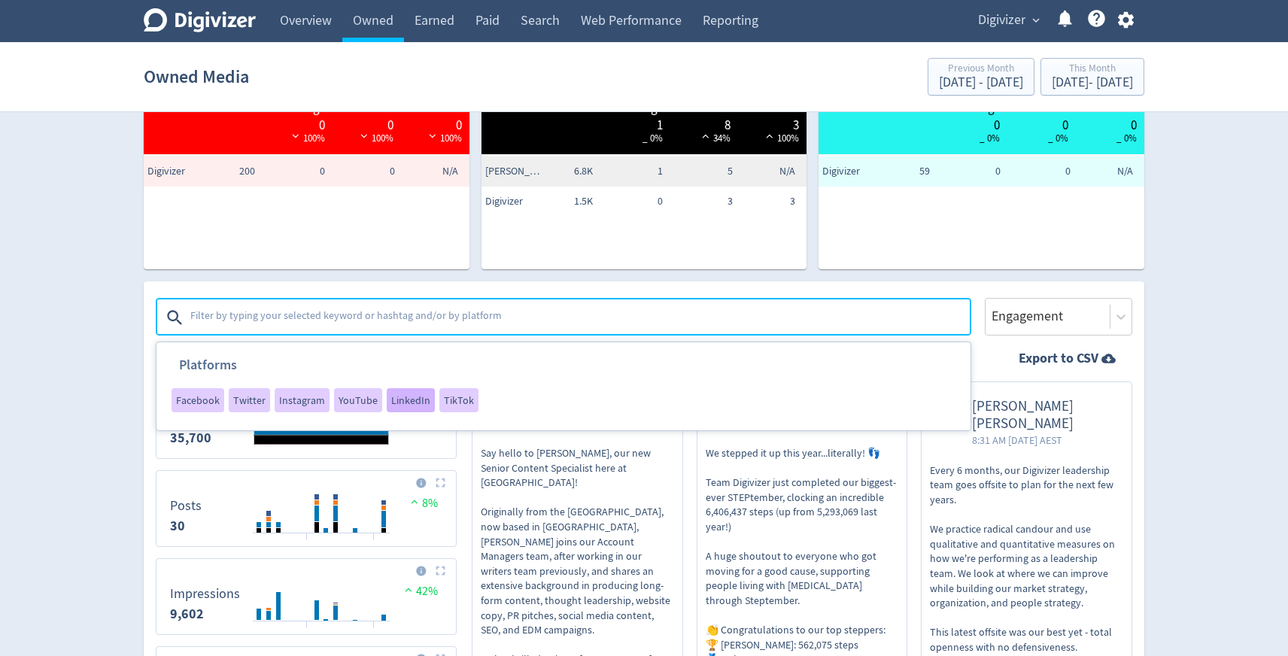
click at [397, 395] on span "LinkedIn" at bounding box center [410, 400] width 39 height 11
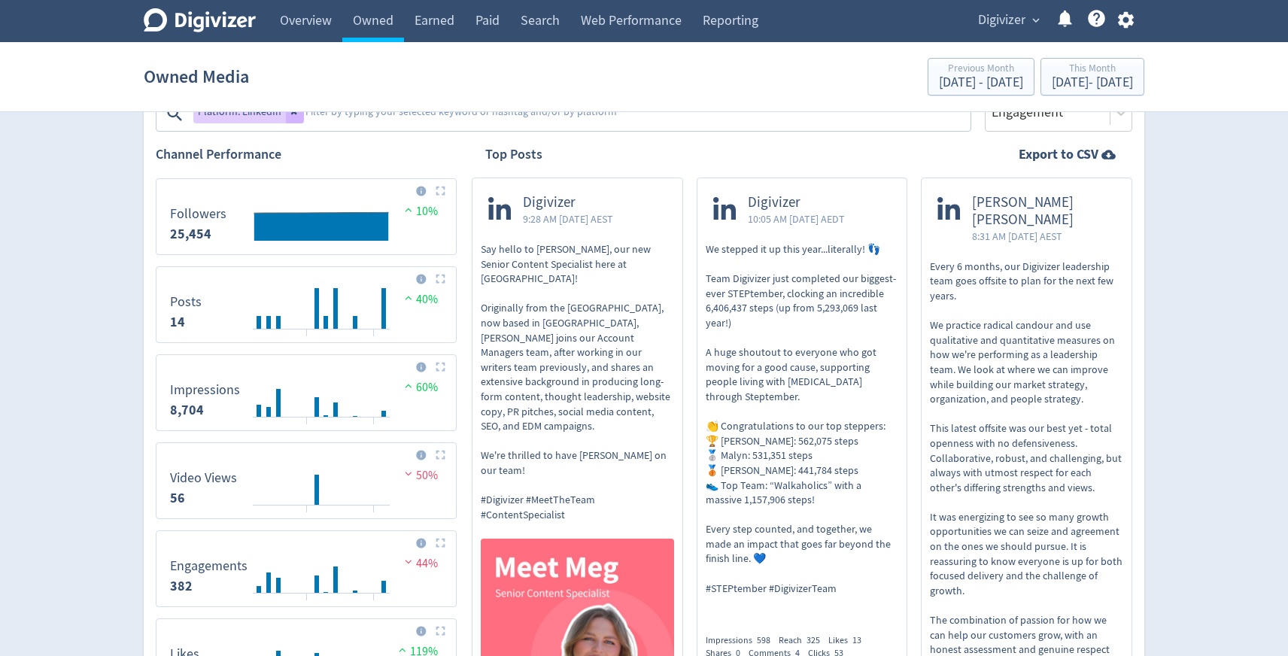
scroll to position [405, 0]
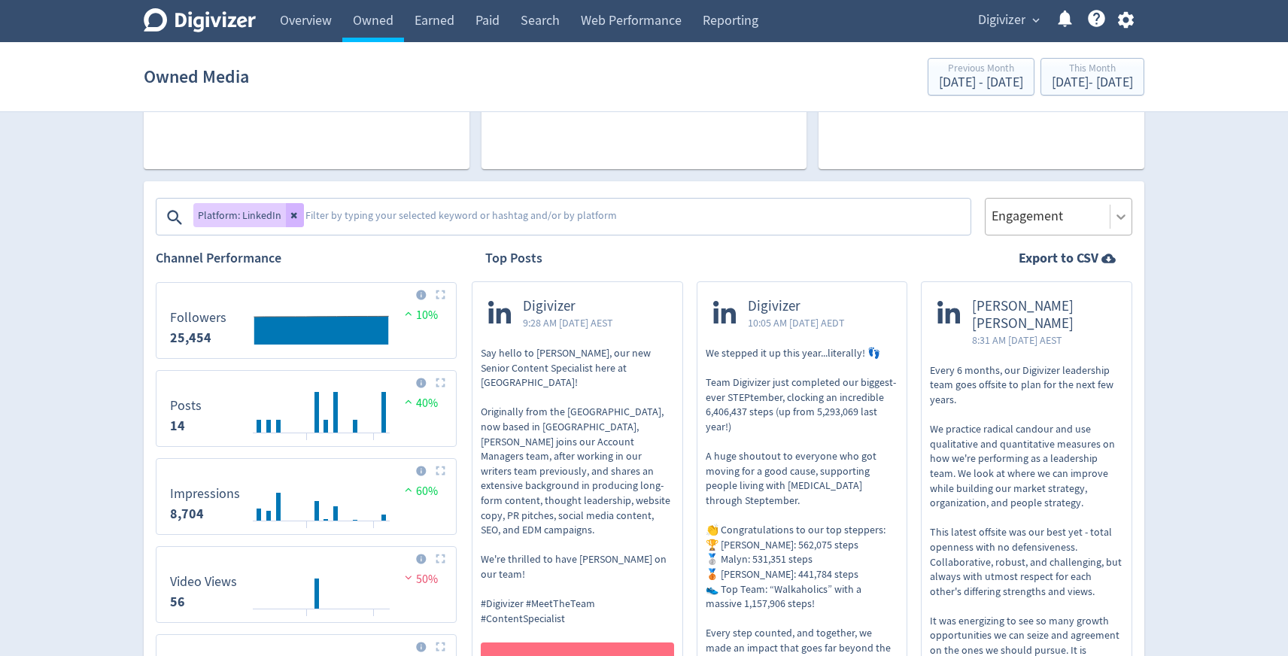
click at [1120, 217] on icon at bounding box center [1120, 216] width 15 height 15
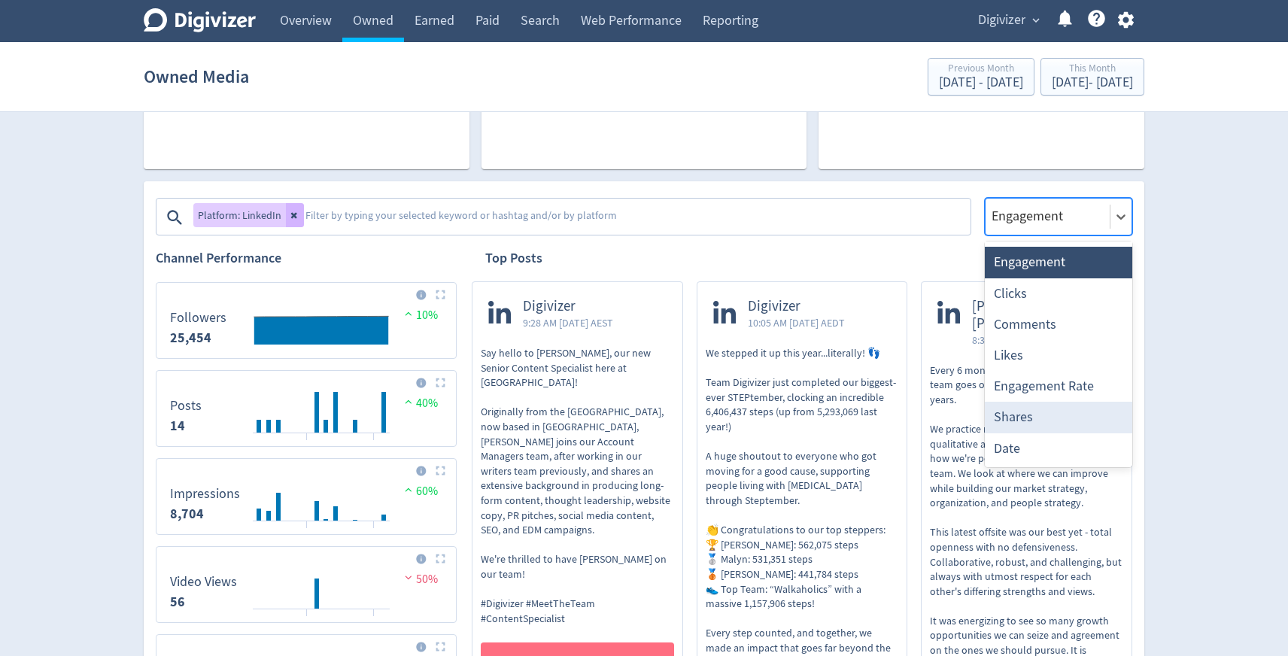
scroll to position [0, 0]
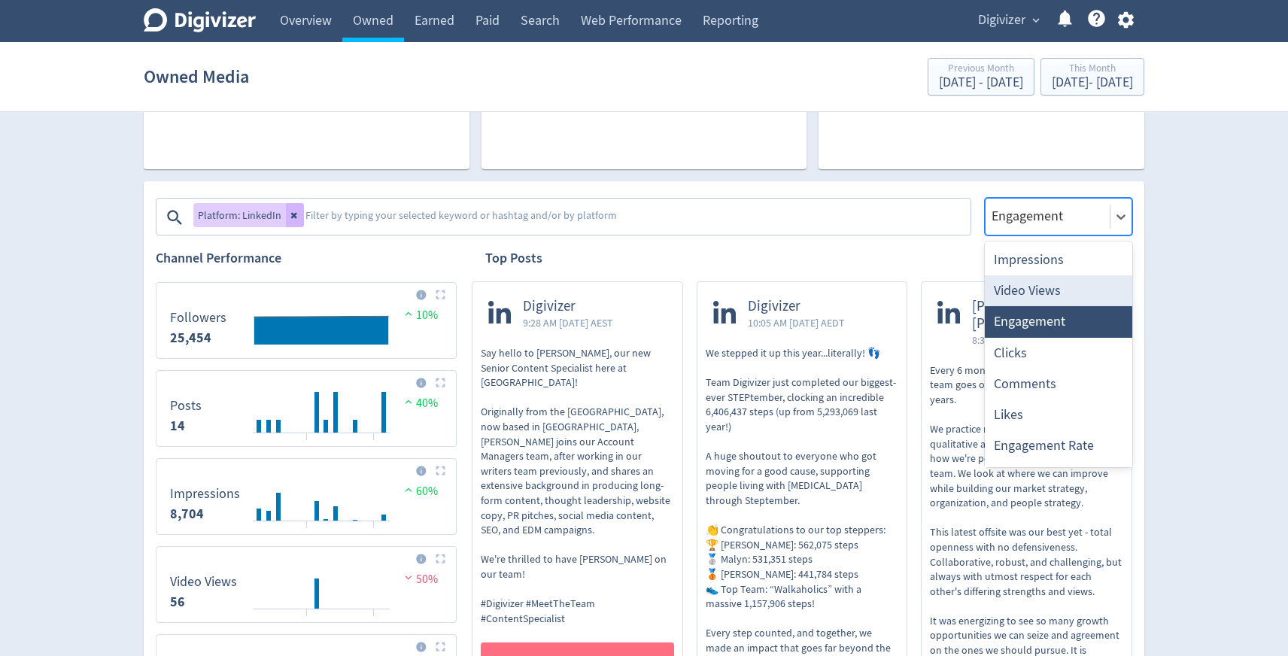
click at [1046, 278] on div "Video Views" at bounding box center [1058, 290] width 147 height 31
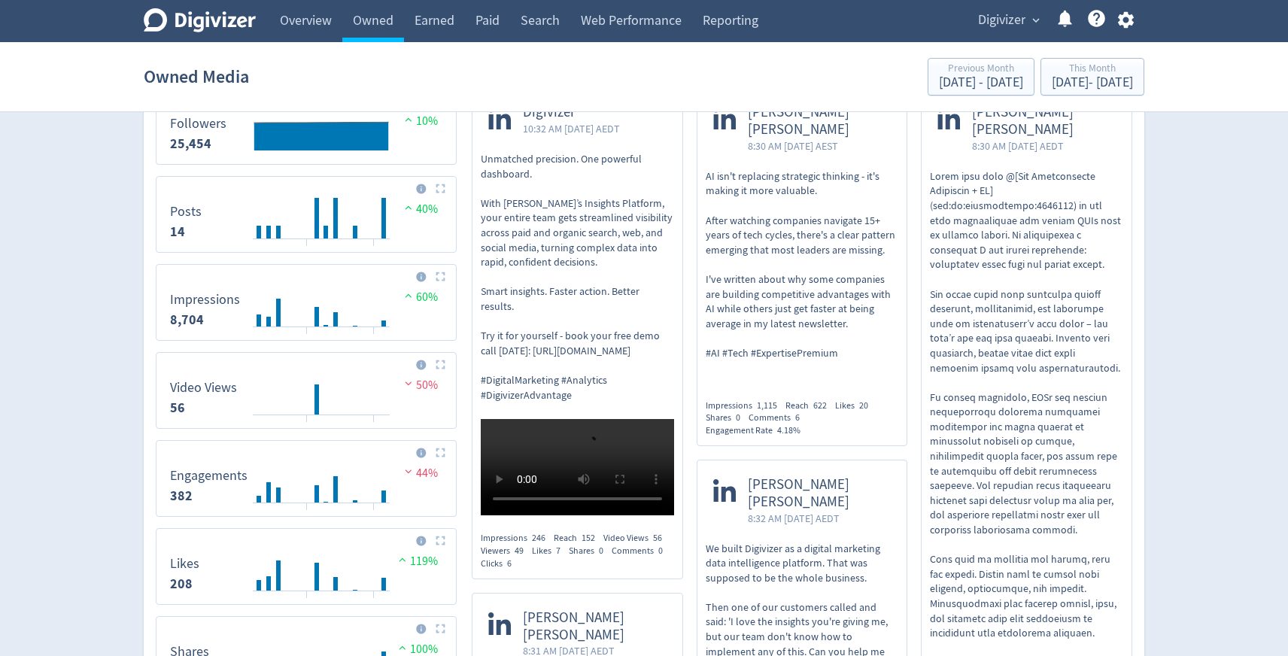
scroll to position [648, 0]
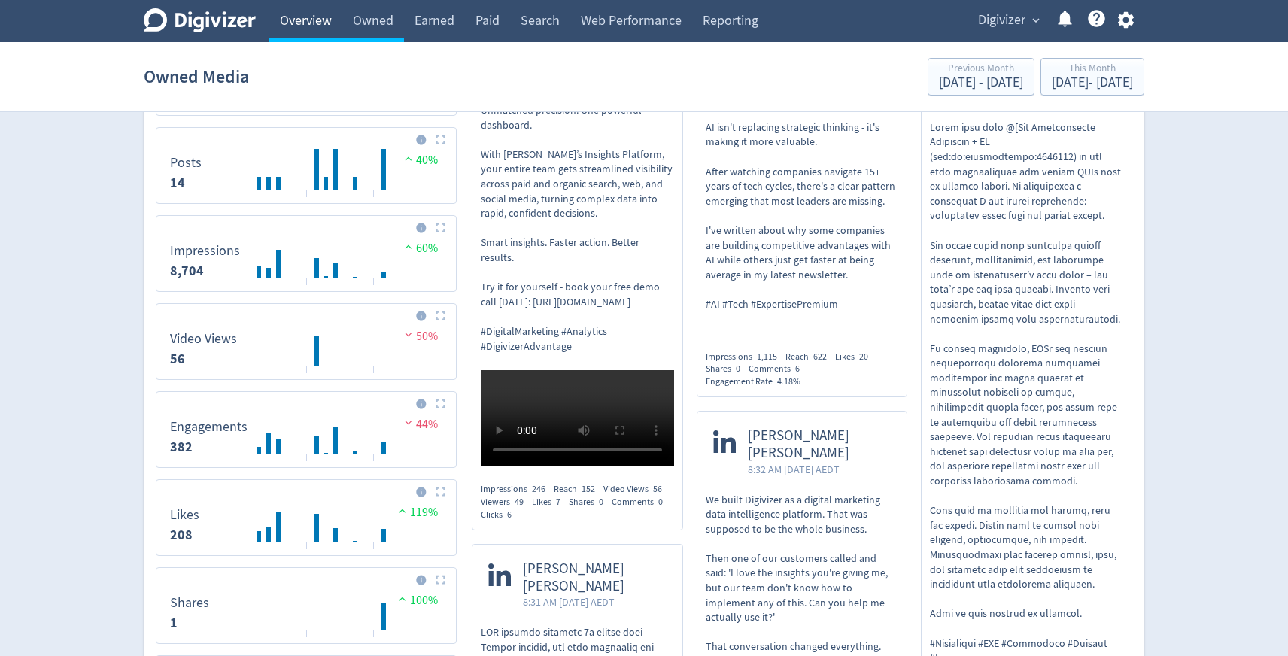
click at [323, 25] on link "Overview" at bounding box center [305, 21] width 73 height 42
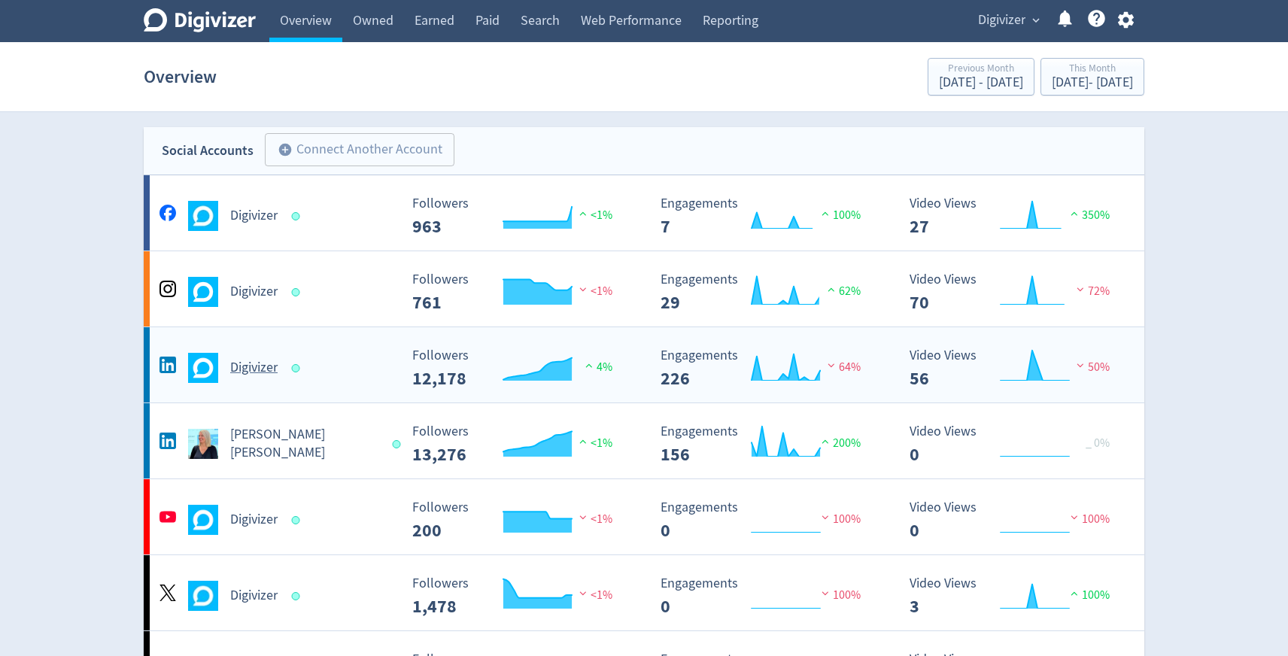
click at [261, 378] on div "Digivizer" at bounding box center [277, 368] width 243 height 30
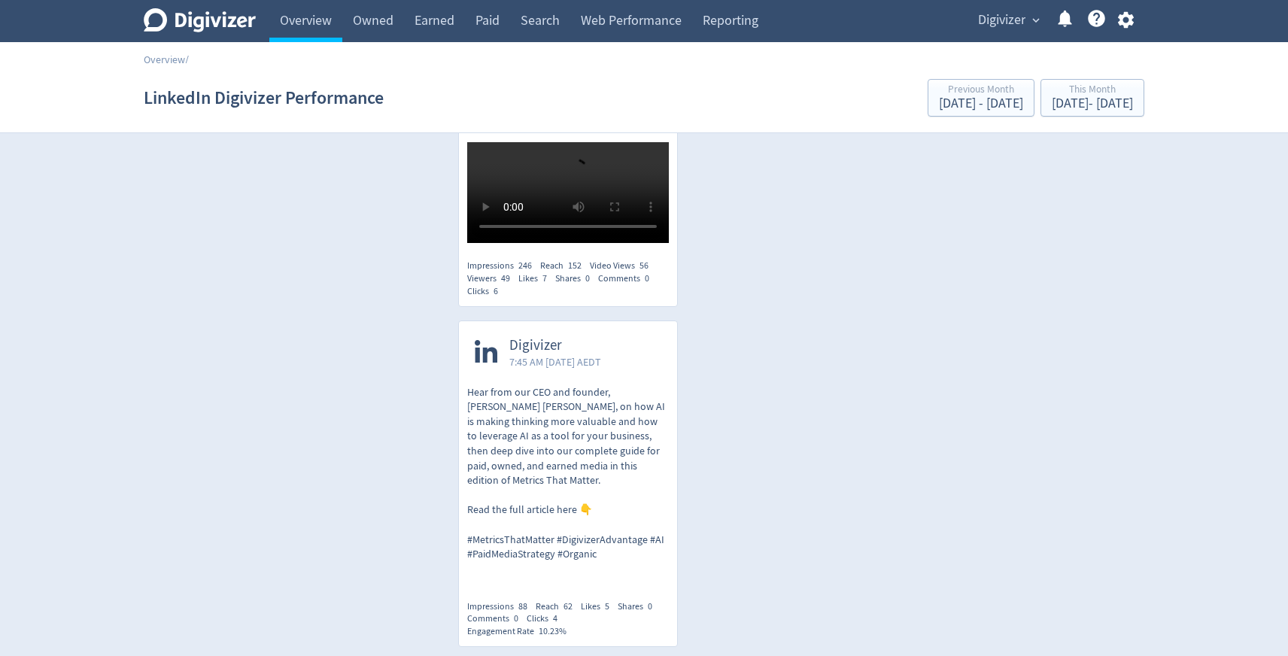
scroll to position [988, 0]
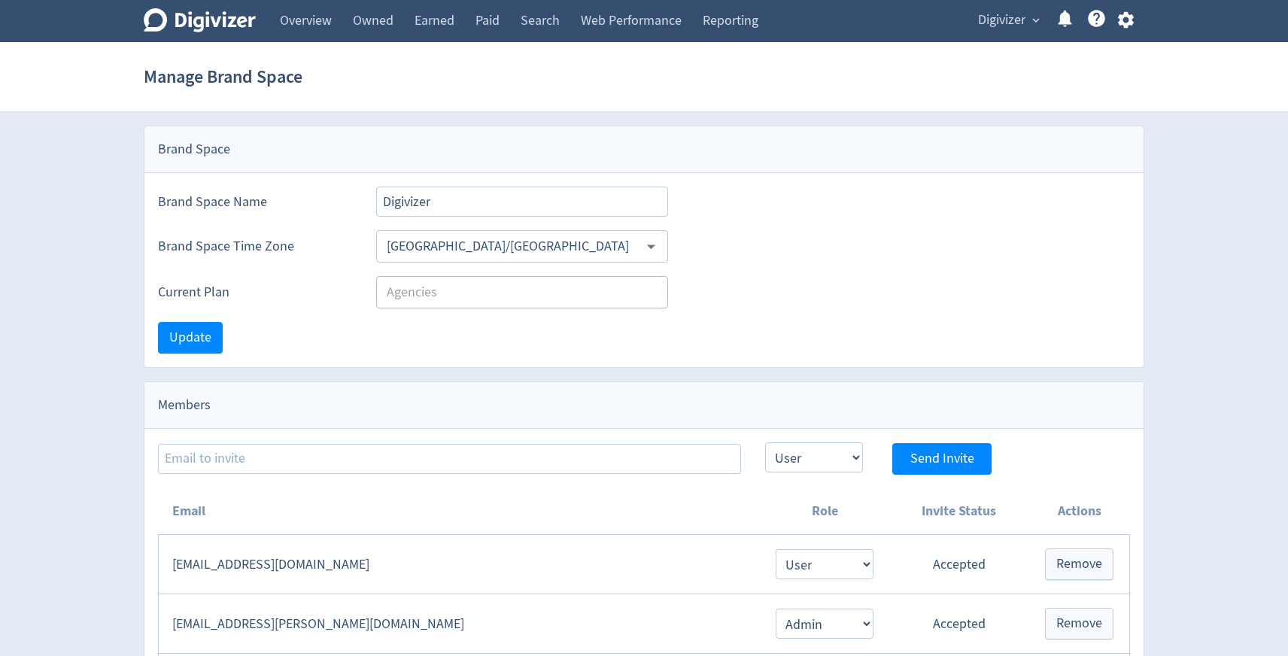
select select "USER"
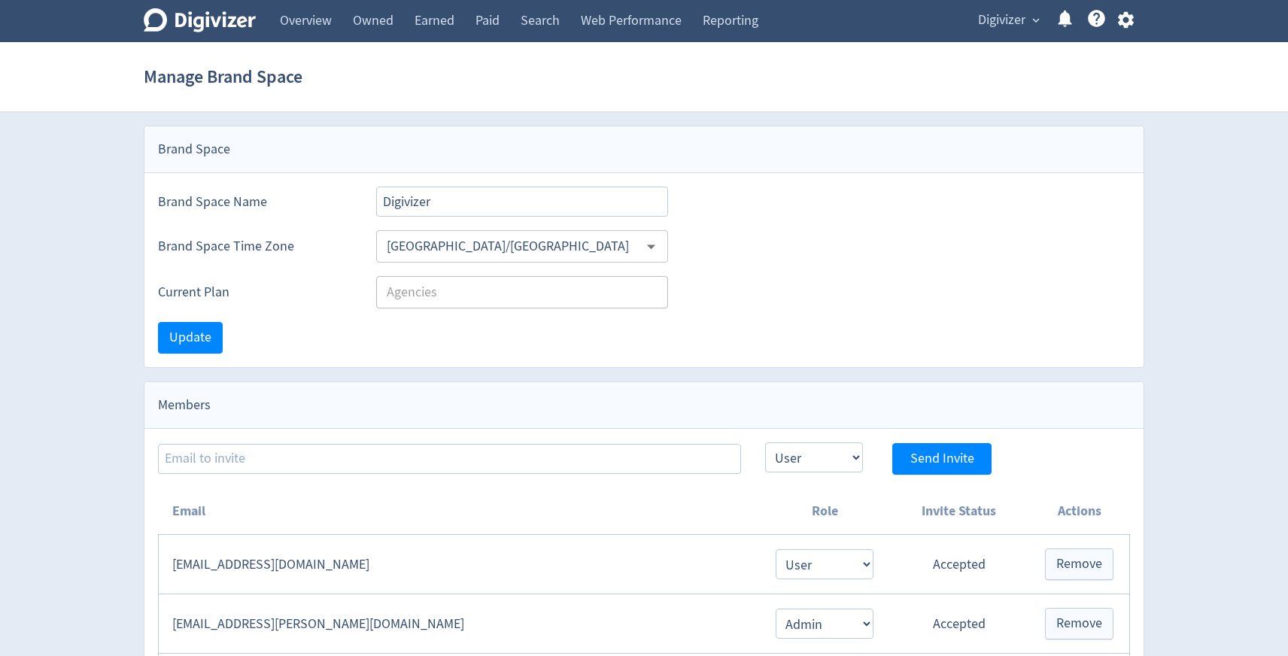
select select "USER"
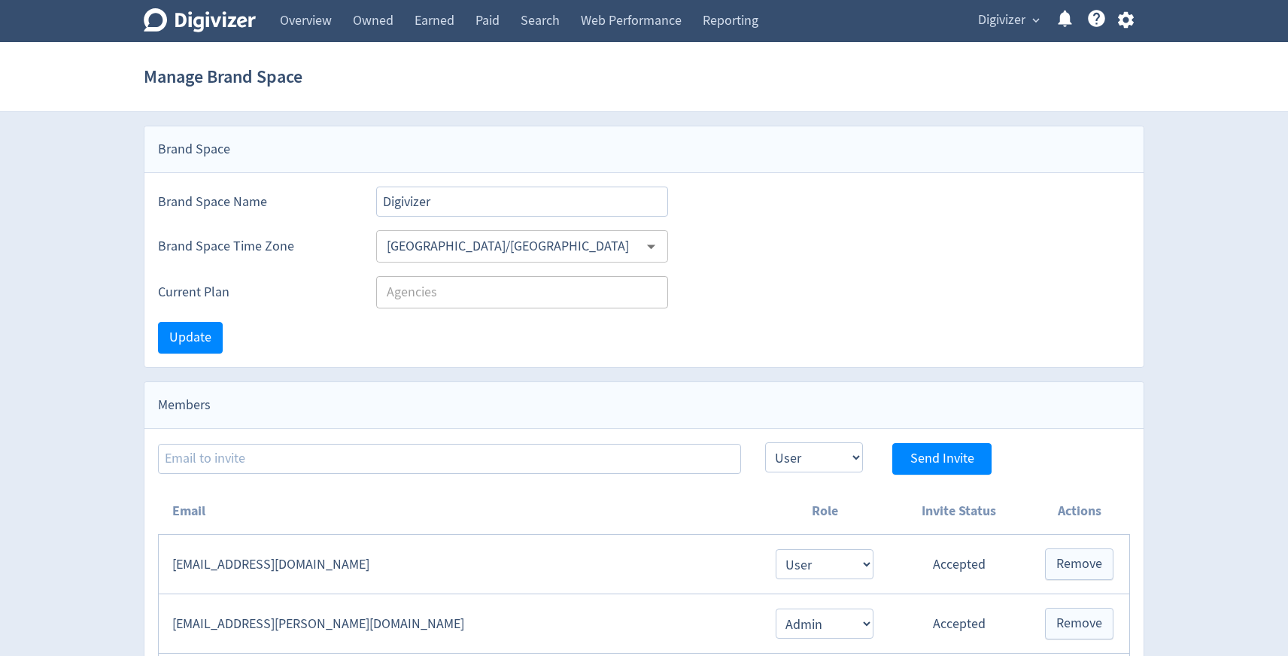
select select "USER"
click at [329, 33] on link "Overview" at bounding box center [305, 21] width 73 height 42
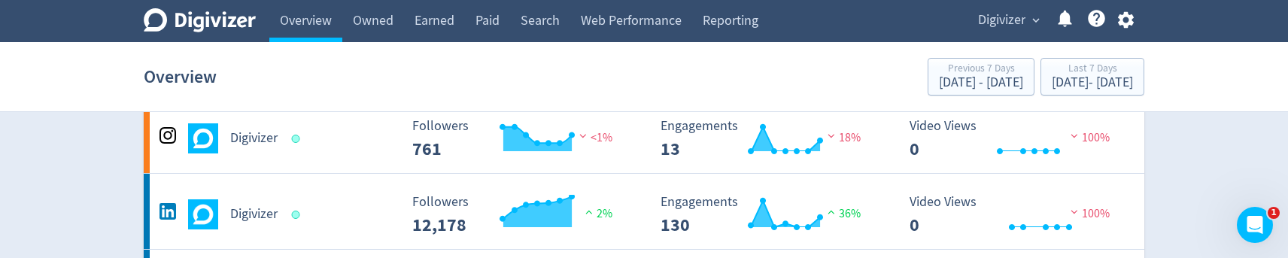
scroll to position [167, 0]
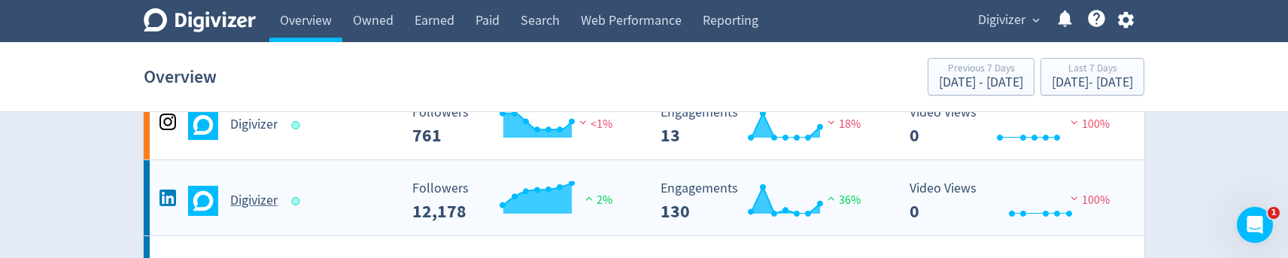
click at [333, 202] on div "Digivizer" at bounding box center [277, 201] width 243 height 30
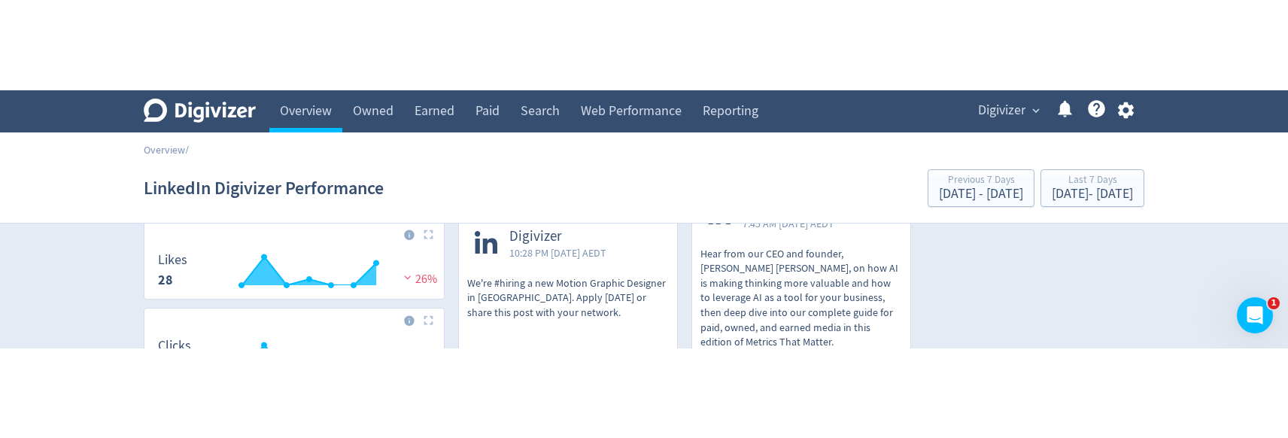
scroll to position [573, 0]
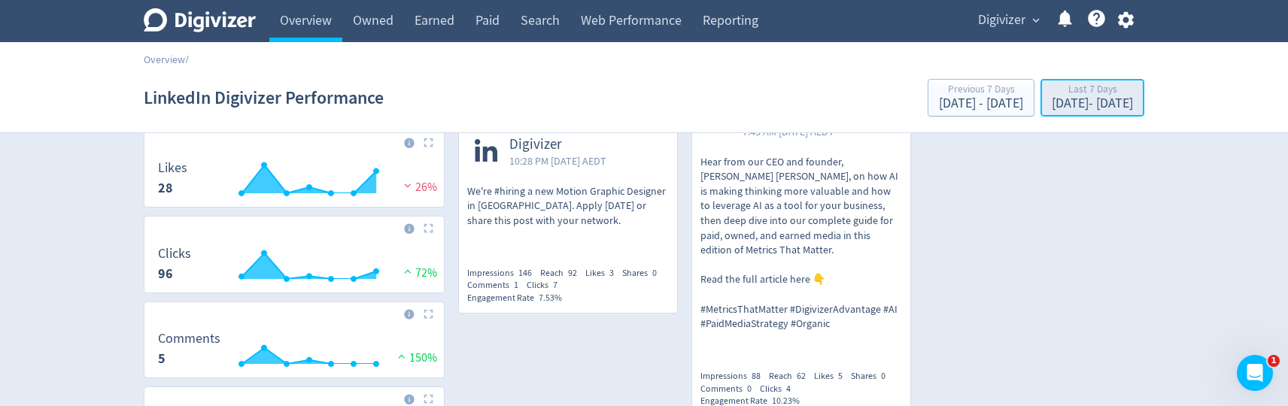
click at [1052, 99] on div "Oct 8, 2025 - Oct 14, 2025" at bounding box center [1092, 104] width 81 height 14
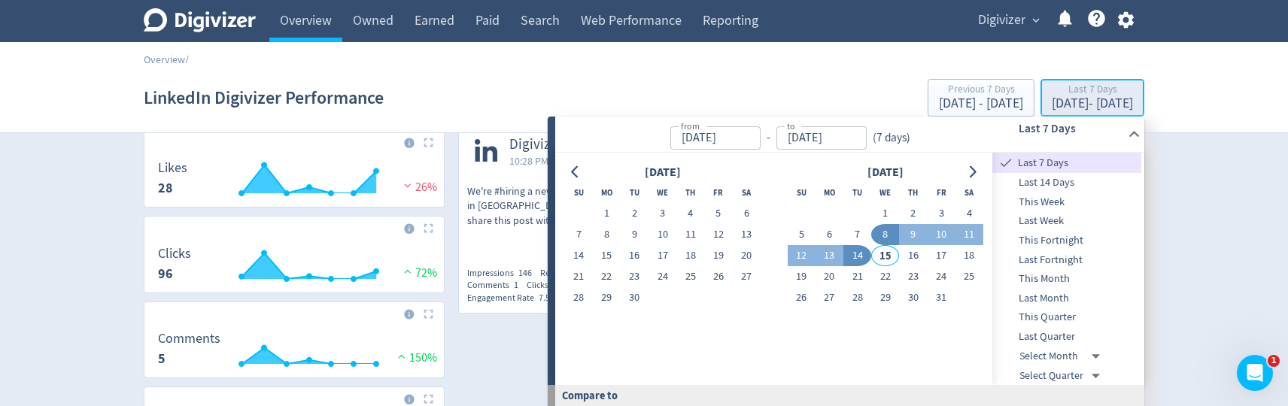
type input "Oct 08, 2025"
type input "[DATE]"
type input "Oct 01, 2025"
type input "Oct 07, 2025"
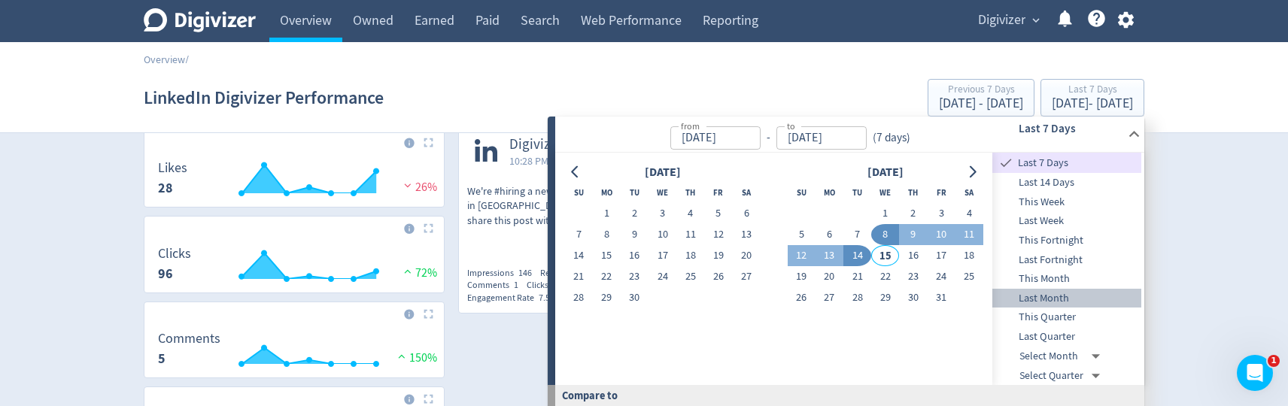
click at [1050, 302] on span "Last Month" at bounding box center [1066, 298] width 149 height 17
type input "Sep 01, 2025"
type input "Sep 30, 2025"
type input "Aug 01, 2025"
type input "Aug 31, 2025"
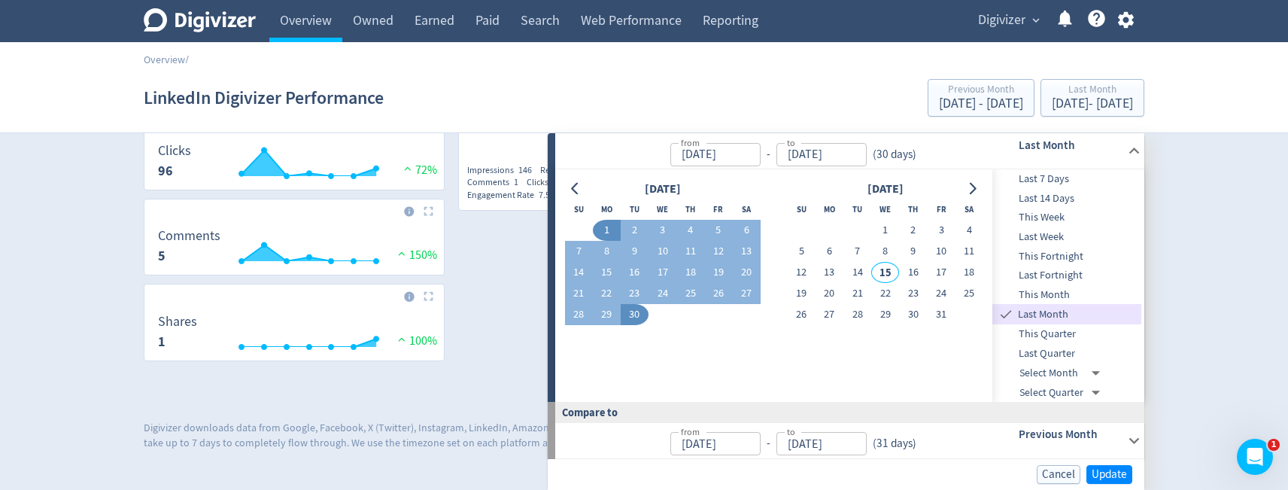
scroll to position [640, 0]
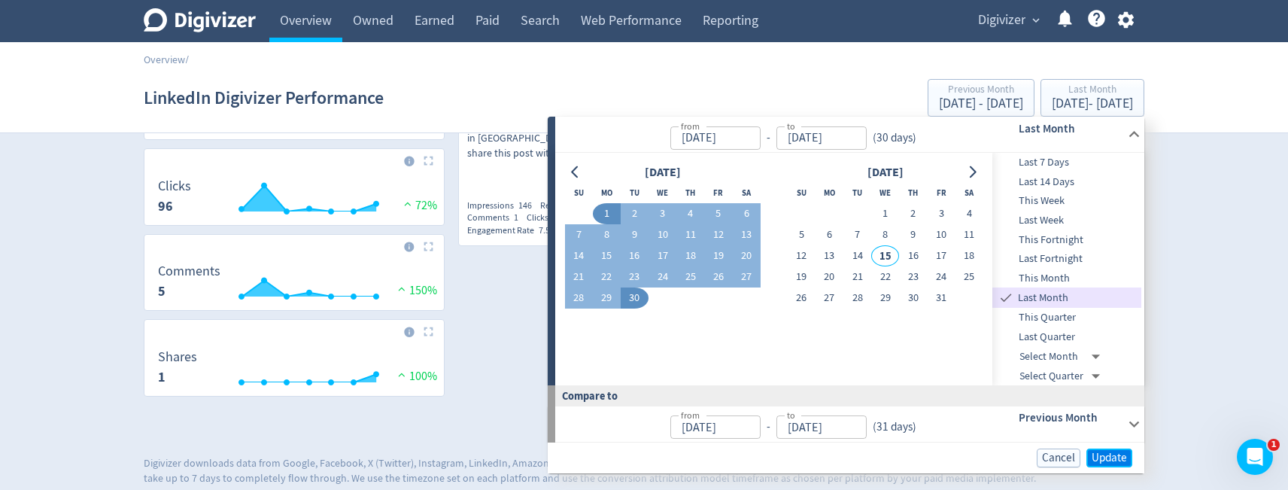
click at [1101, 461] on span "Update" at bounding box center [1109, 457] width 35 height 11
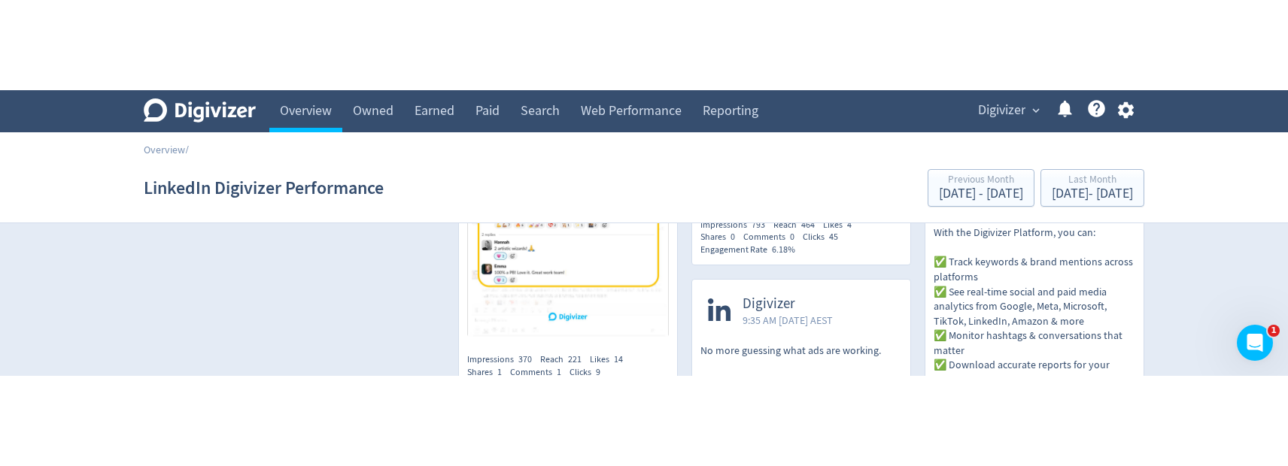
scroll to position [1205, 0]
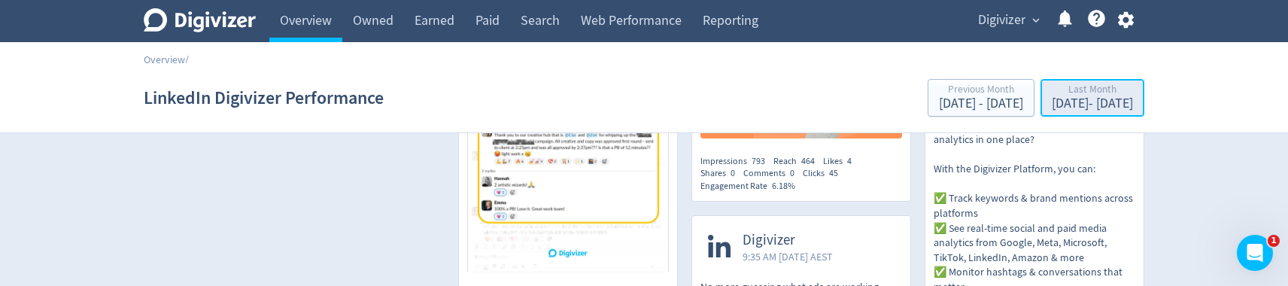
click at [1052, 101] on div "Sep 1, 2025 - Sep 30, 2025" at bounding box center [1092, 104] width 81 height 14
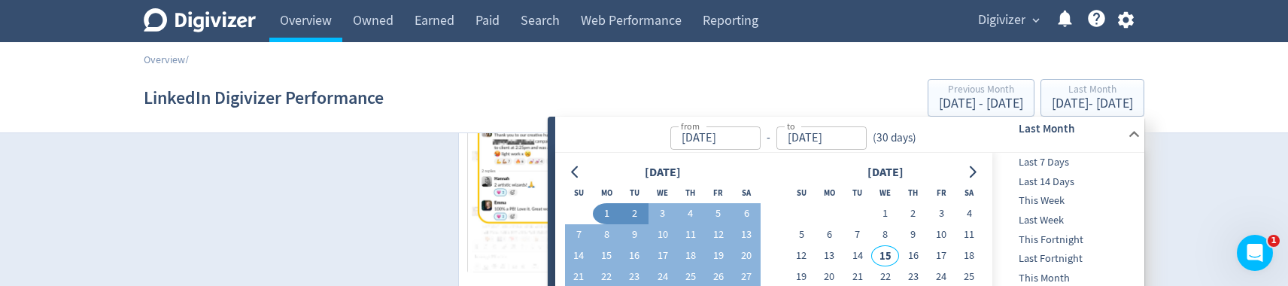
click at [635, 216] on button "2" at bounding box center [635, 213] width 28 height 21
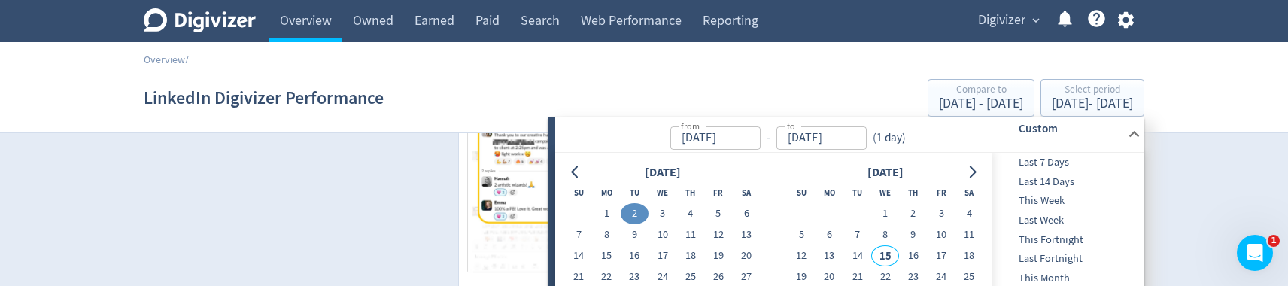
type input "Sep 02, 2025"
click at [635, 216] on button "2" at bounding box center [635, 213] width 28 height 21
type input "Sep 01, 2025"
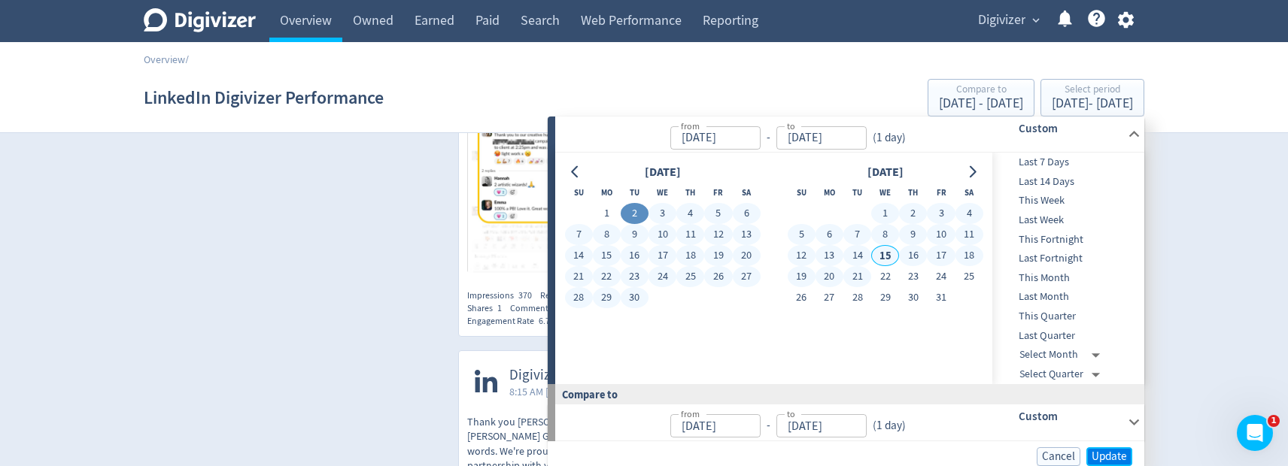
click at [1096, 453] on span "Update" at bounding box center [1109, 456] width 35 height 11
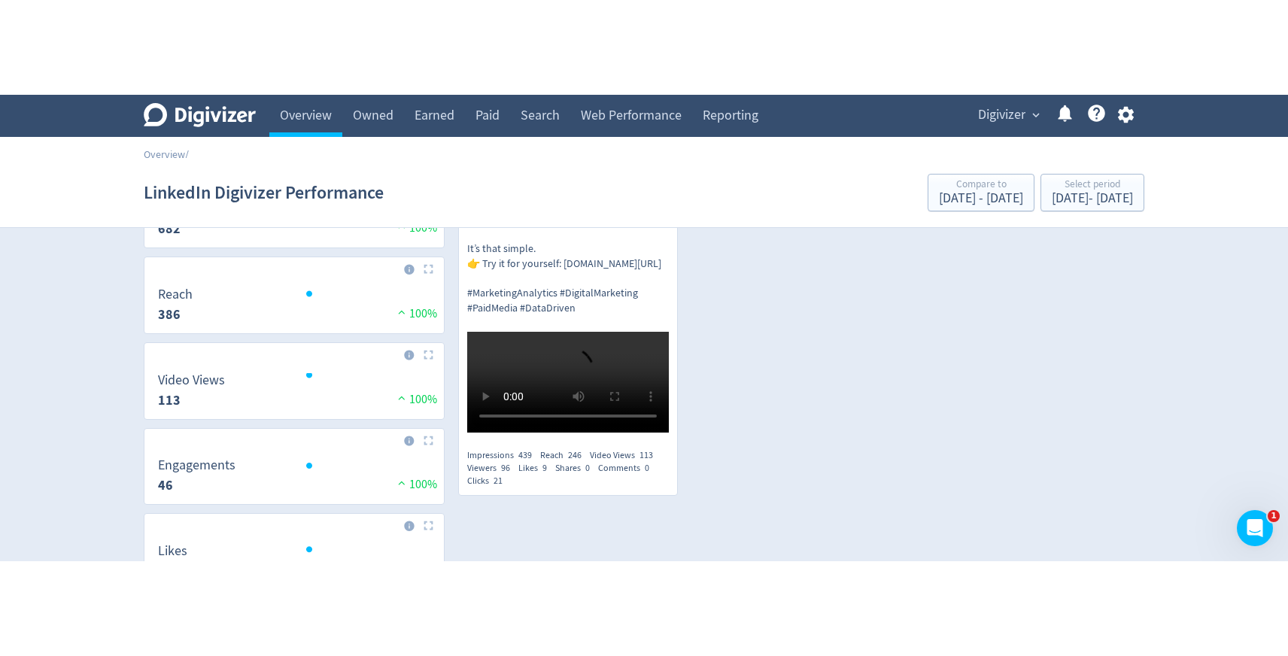
scroll to position [402, 0]
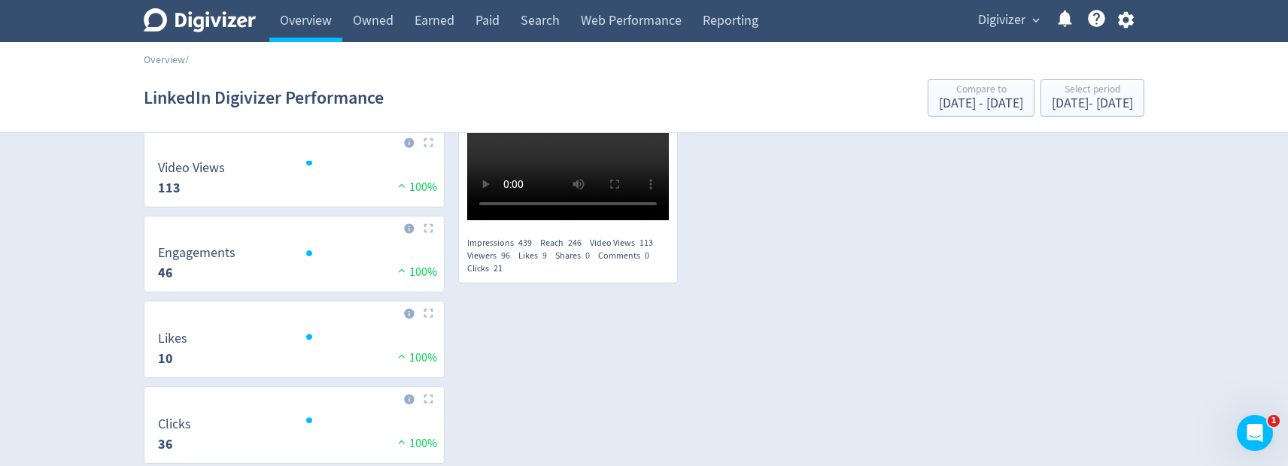
click at [1069, 465] on div "Posts Export to CSV Sort By Engagement Digivizer 9:35 AM Tue 2-Sep-25 AEST No m…" at bounding box center [801, 201] width 686 height 912
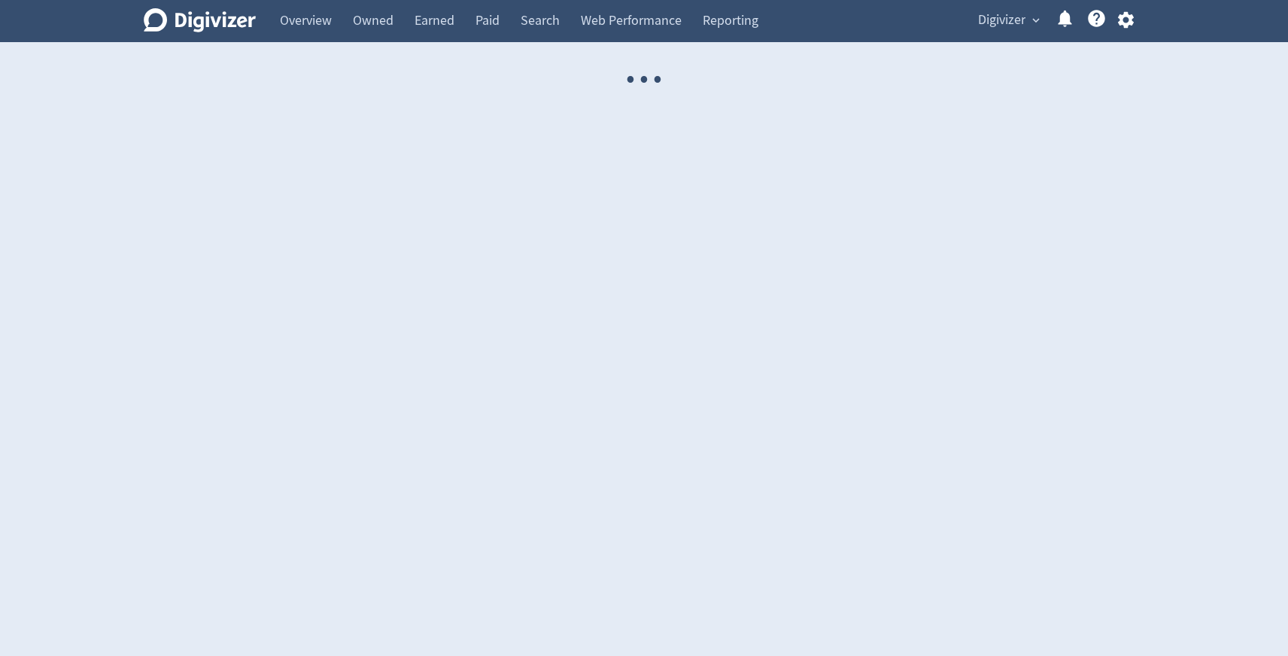
select select "USER"
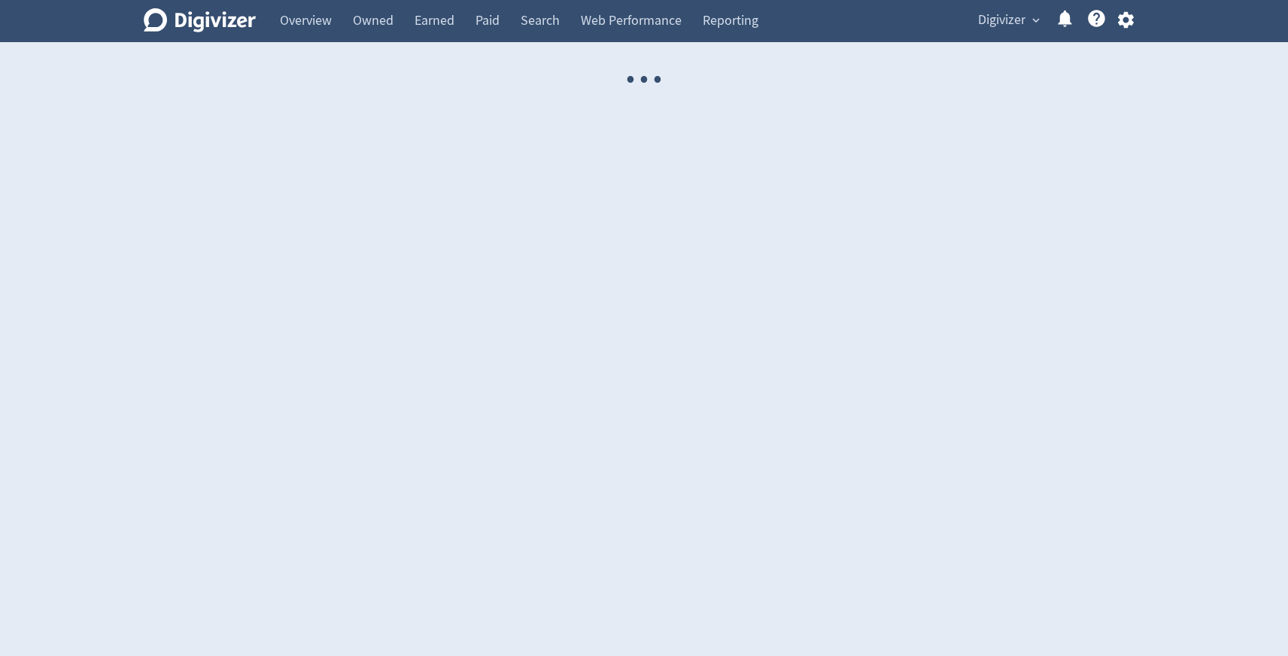
select select "USER"
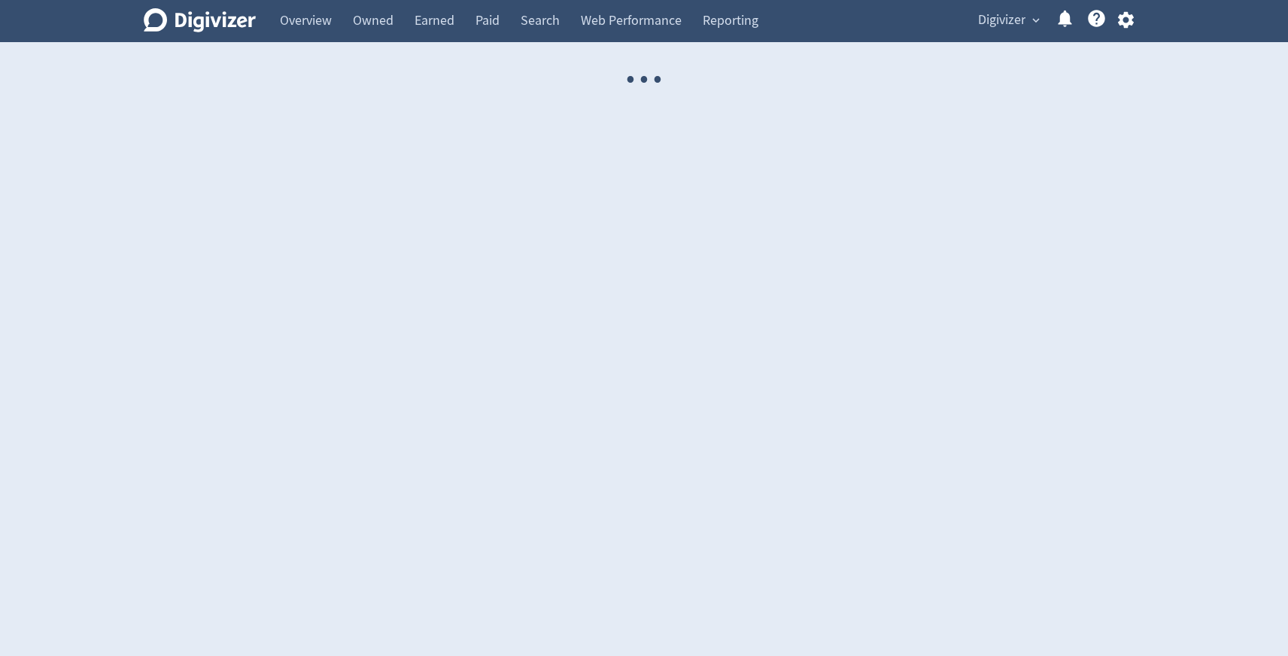
select select "USER"
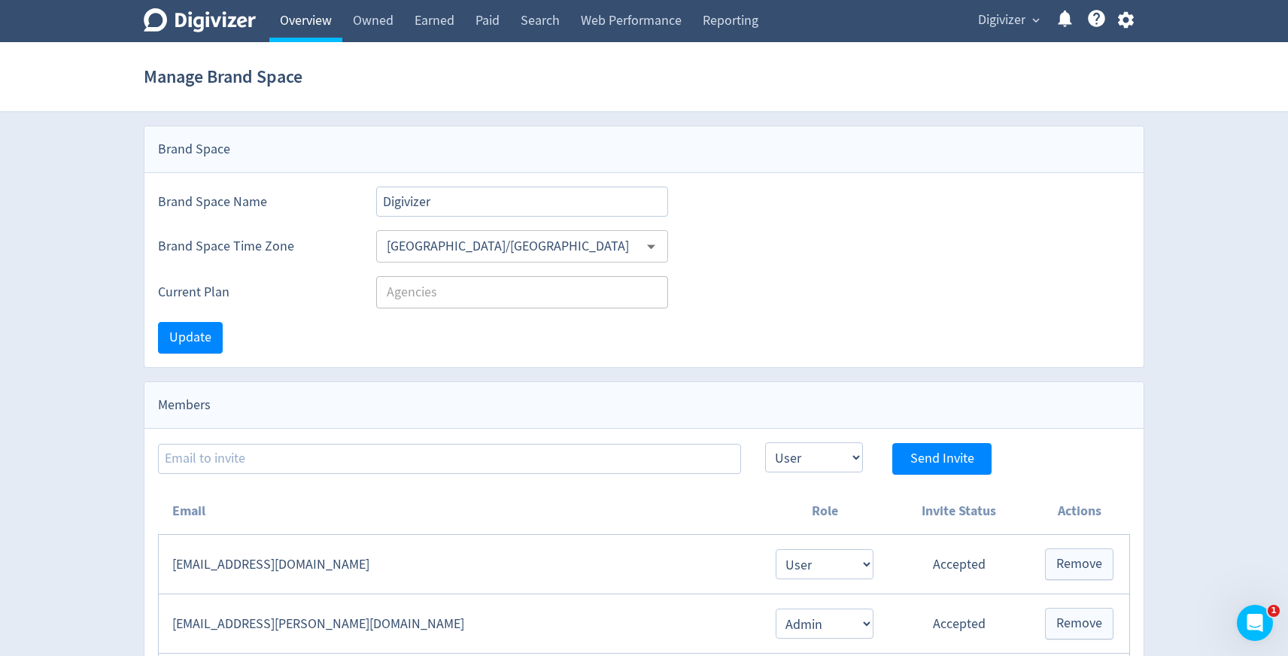
click at [326, 26] on link "Overview" at bounding box center [305, 21] width 73 height 42
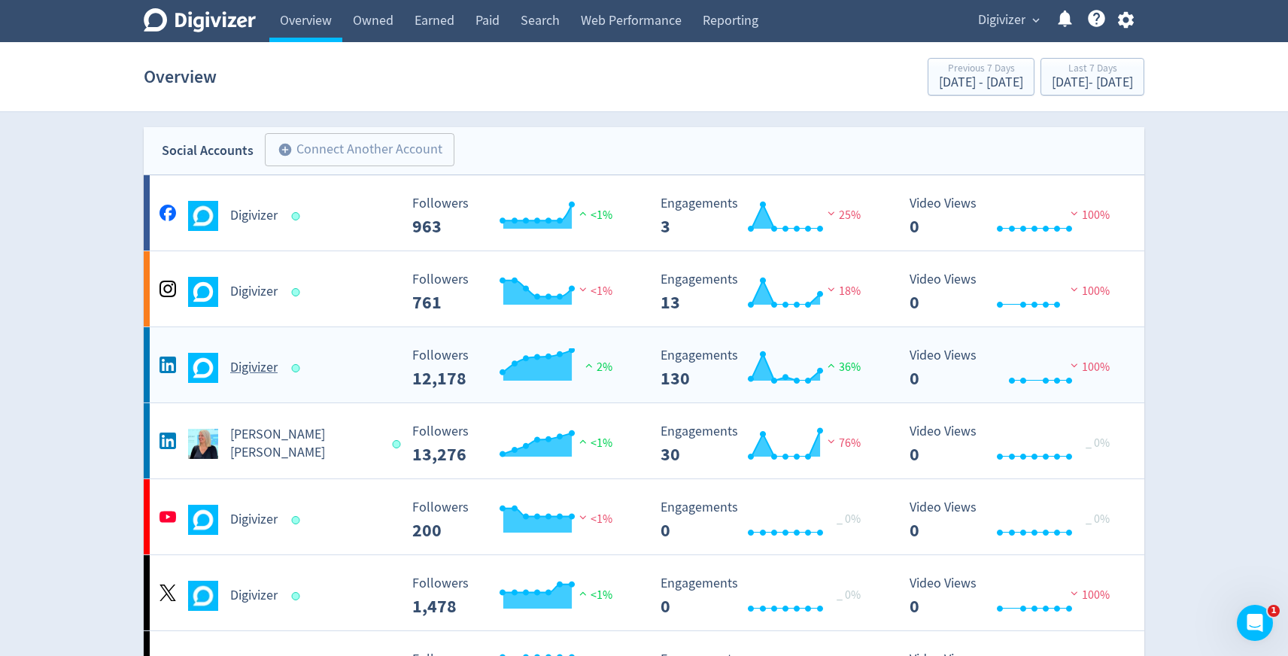
click at [298, 375] on span at bounding box center [298, 367] width 22 height 15
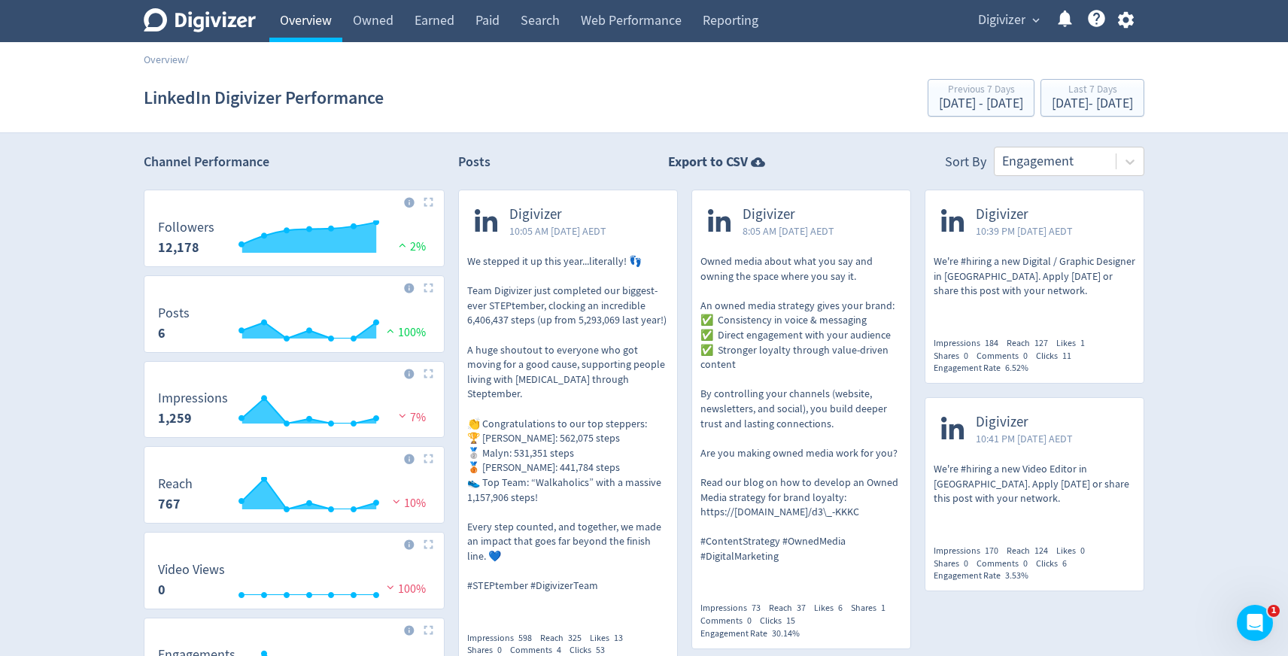
click at [316, 37] on link "Overview" at bounding box center [305, 21] width 73 height 42
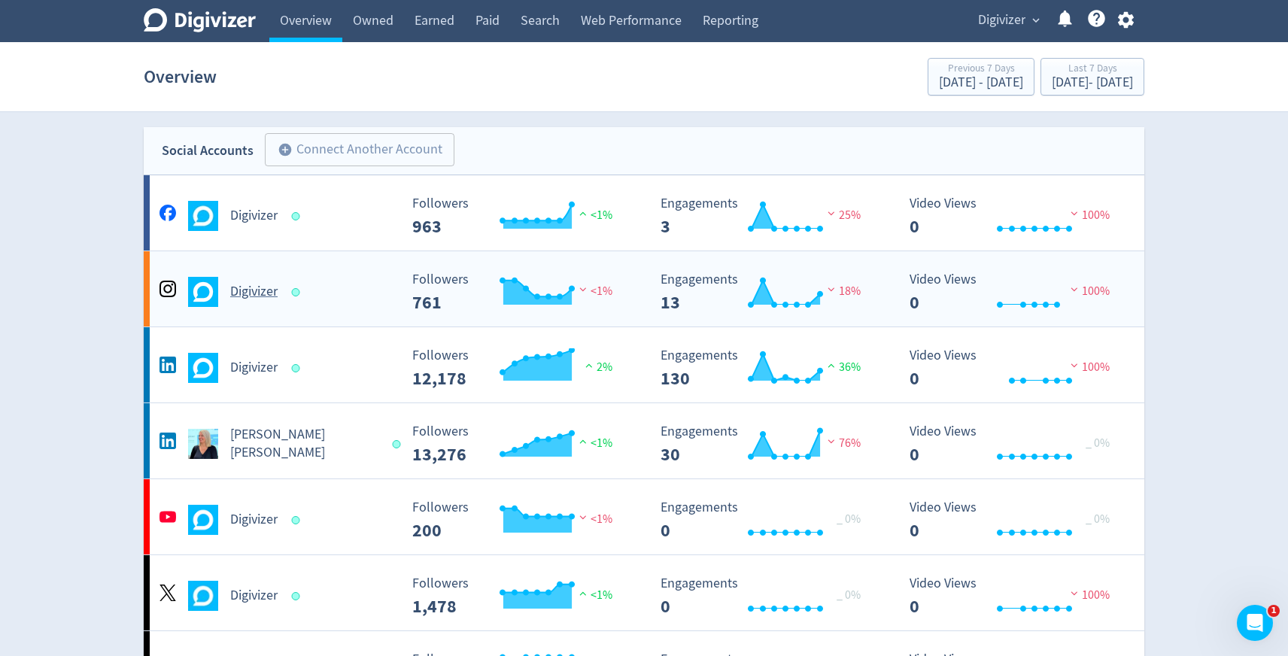
click at [296, 295] on div at bounding box center [296, 292] width 8 height 8
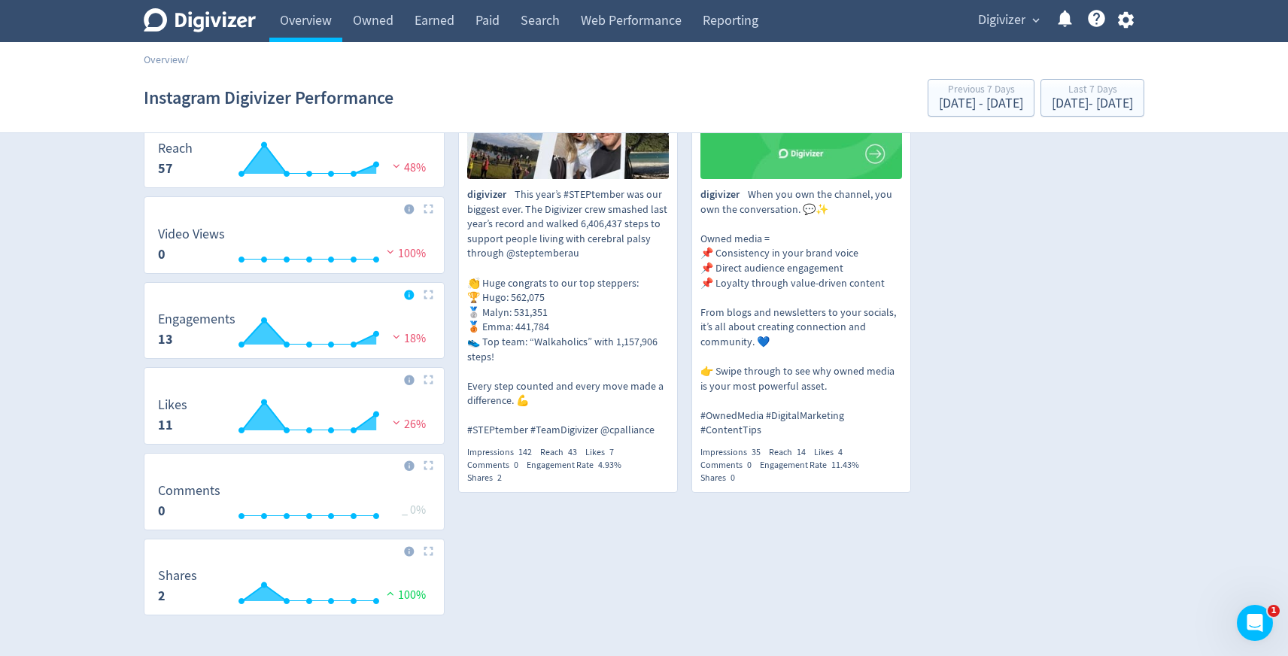
scroll to position [342, 0]
